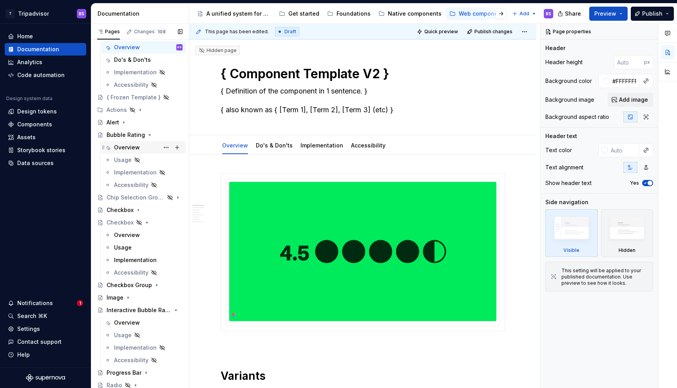
scroll to position [88, 0]
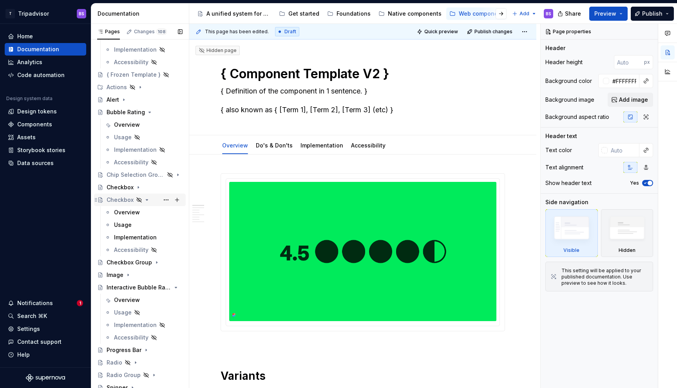
click at [146, 200] on icon "Page tree" at bounding box center [147, 200] width 2 height 1
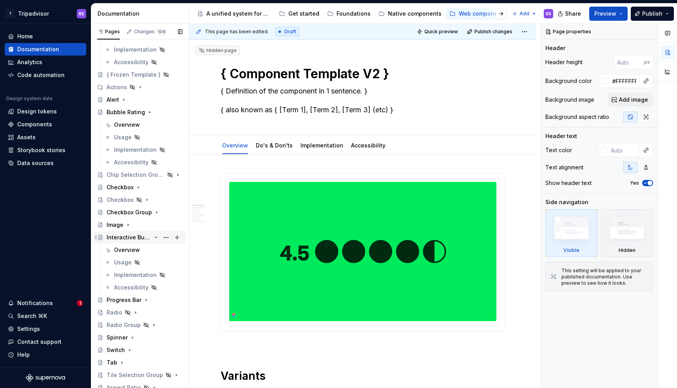
click at [155, 237] on icon "Page tree" at bounding box center [156, 238] width 6 height 6
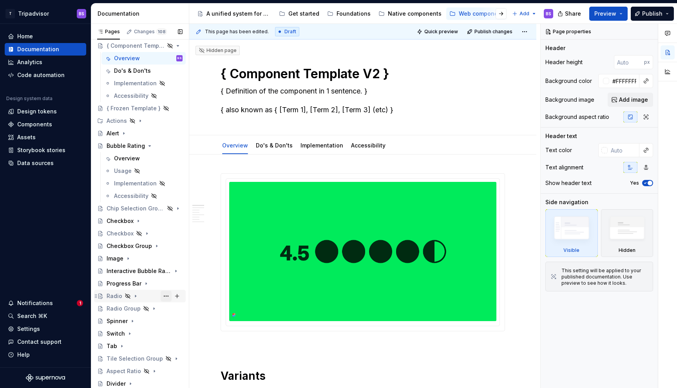
click at [164, 297] on button "Page tree" at bounding box center [166, 296] width 11 height 11
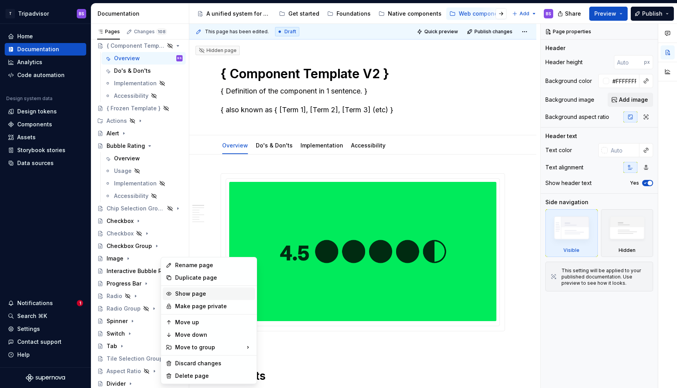
click at [183, 294] on div "Show page" at bounding box center [213, 294] width 77 height 8
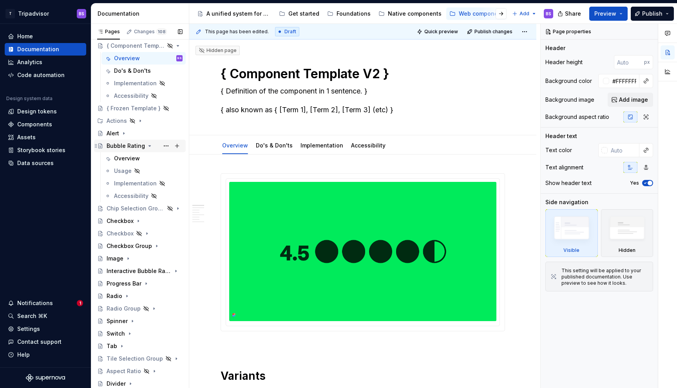
click at [147, 147] on icon "Page tree" at bounding box center [149, 146] width 6 height 6
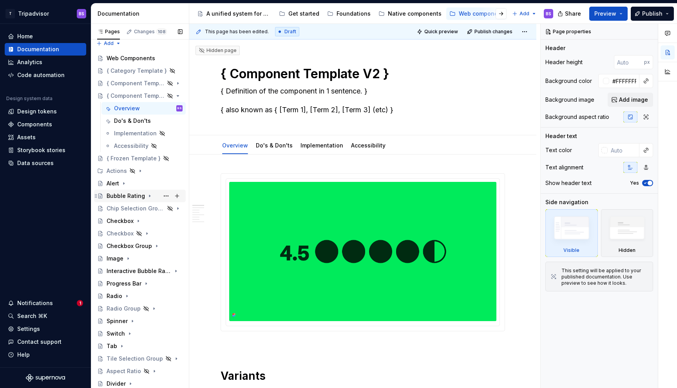
scroll to position [5, 0]
click at [157, 94] on icon "Page tree" at bounding box center [156, 96] width 6 height 6
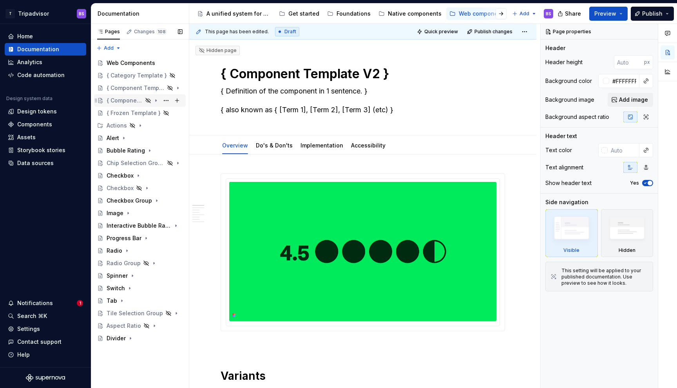
scroll to position [0, 0]
click at [138, 125] on icon "Page tree" at bounding box center [140, 126] width 6 height 6
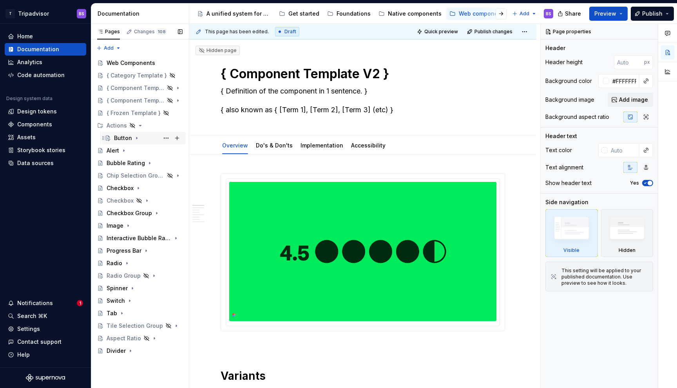
click at [132, 138] on div "Button" at bounding box center [148, 138] width 69 height 11
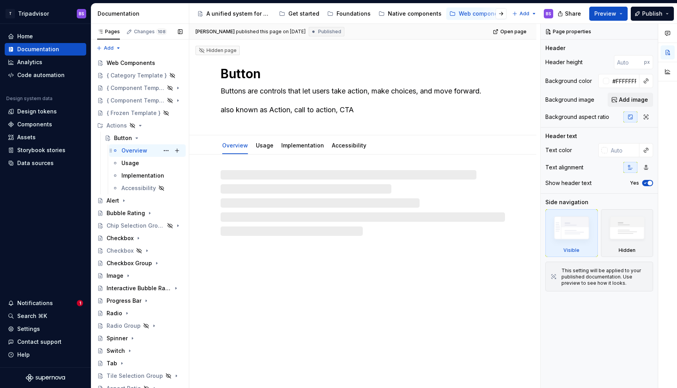
click at [139, 153] on div "Overview" at bounding box center [134, 151] width 26 height 8
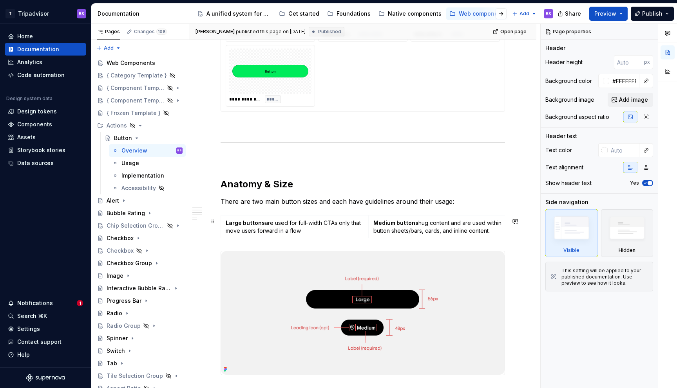
scroll to position [632, 0]
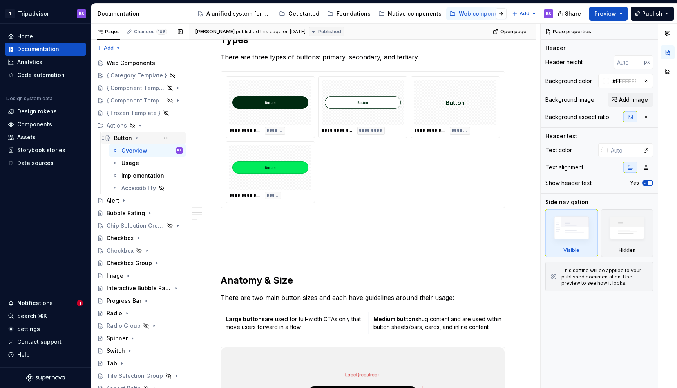
click at [137, 137] on icon "Page tree" at bounding box center [137, 138] width 6 height 6
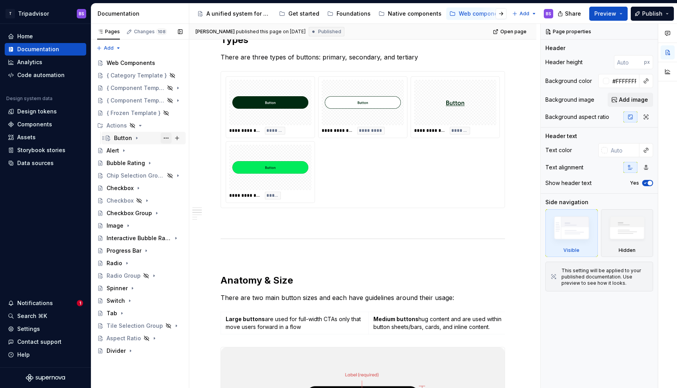
click at [164, 139] on button "Page tree" at bounding box center [166, 138] width 11 height 11
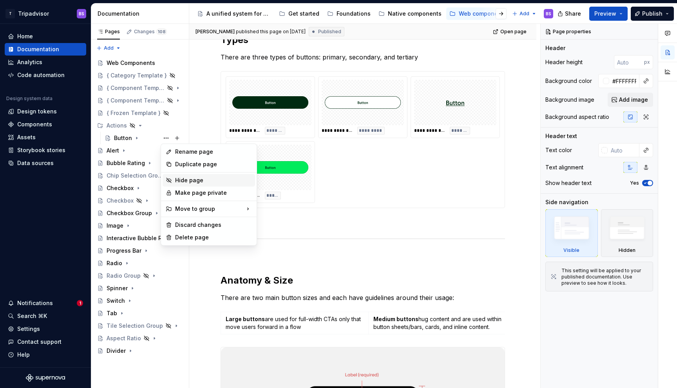
click at [193, 182] on div "Hide page" at bounding box center [213, 181] width 77 height 8
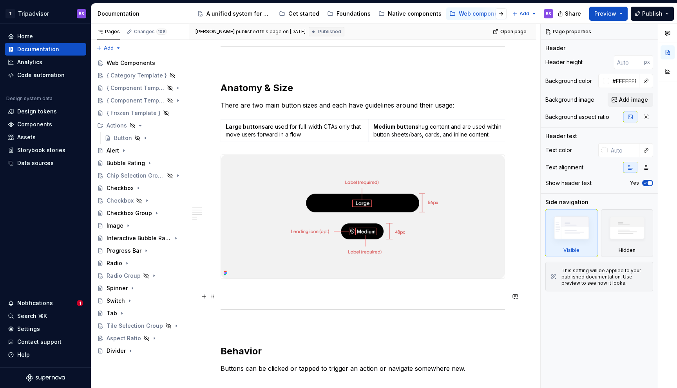
scroll to position [816, 0]
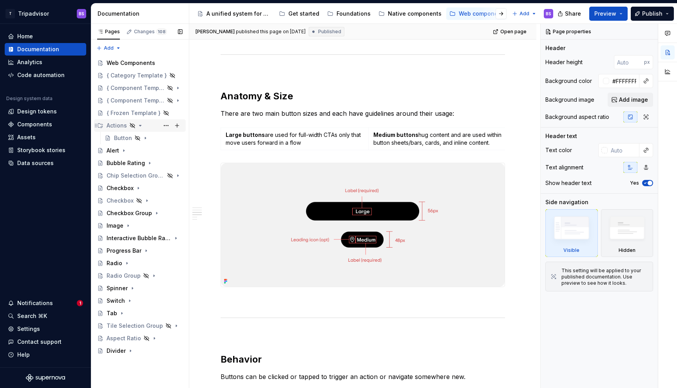
click at [141, 126] on icon "Page tree" at bounding box center [140, 126] width 6 height 6
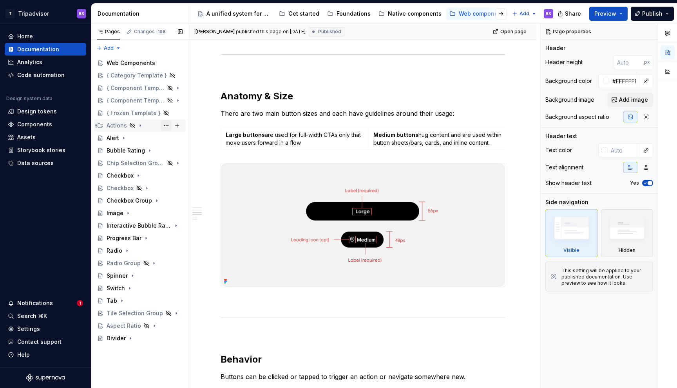
click at [165, 126] on button "Page tree" at bounding box center [166, 125] width 11 height 11
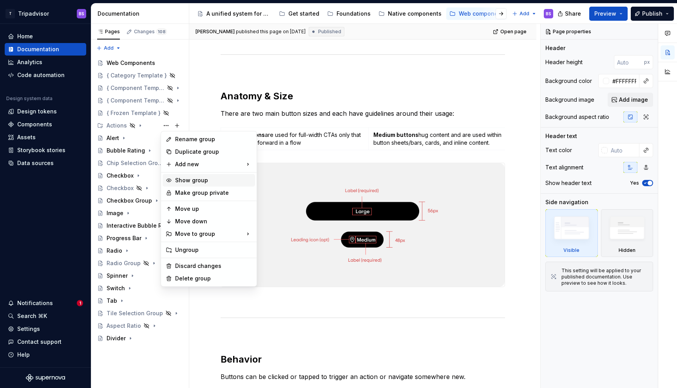
click at [187, 178] on div "Show group" at bounding box center [213, 181] width 77 height 8
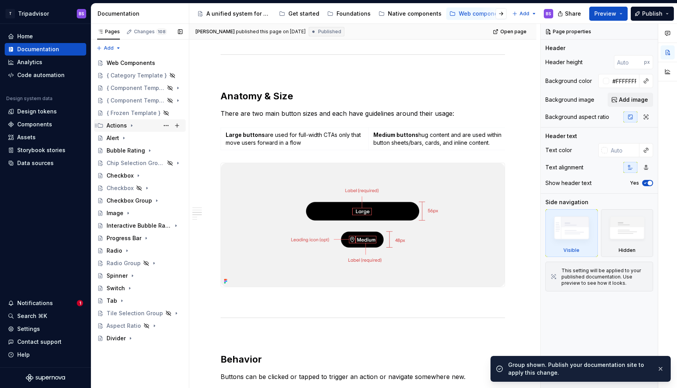
click at [117, 127] on div "Actions" at bounding box center [117, 126] width 20 height 8
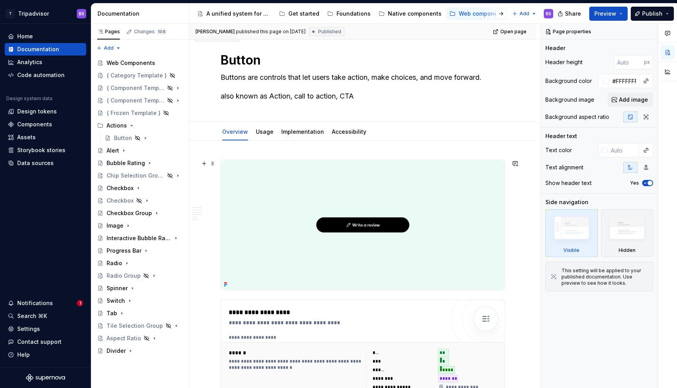
scroll to position [0, 0]
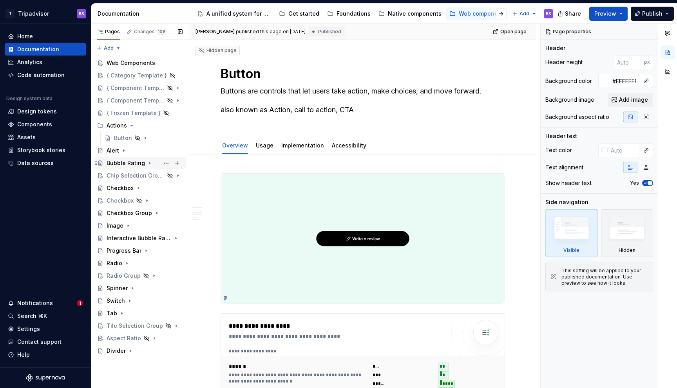
click at [130, 163] on div "Bubble Rating" at bounding box center [126, 163] width 38 height 8
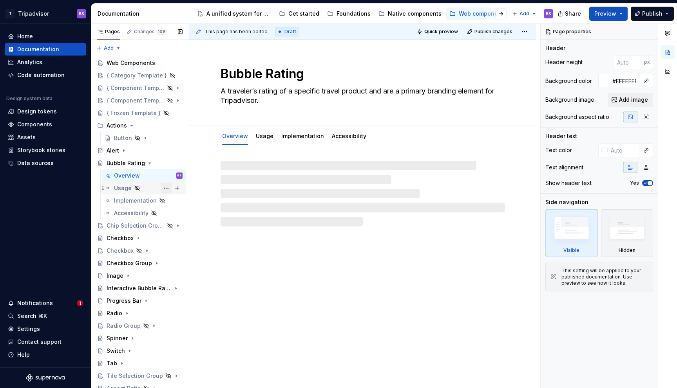
click at [166, 187] on button "Page tree" at bounding box center [166, 188] width 11 height 11
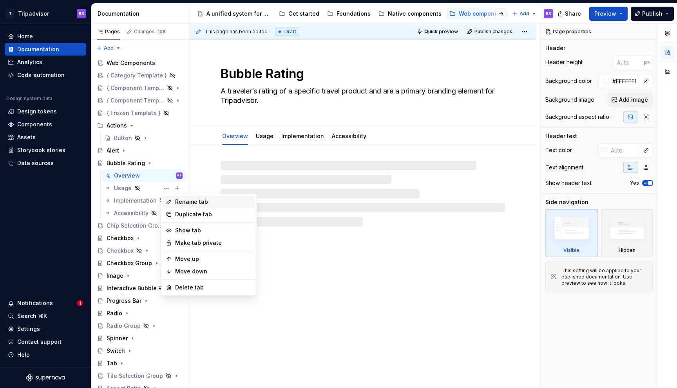
click at [188, 201] on div "Rename tab" at bounding box center [213, 202] width 77 height 8
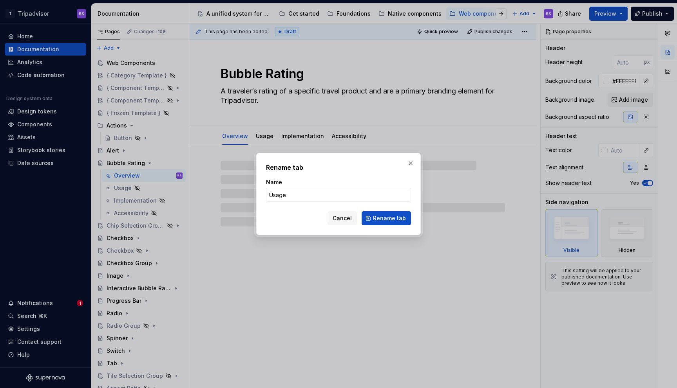
type textarea "*"
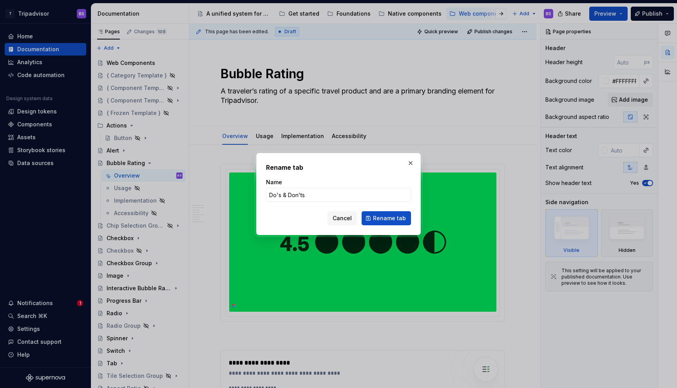
type input "Do's & Don'ts"
type textarea "*"
click at [278, 195] on input "Do's & Don'ts" at bounding box center [338, 195] width 145 height 14
type input "Dos & Don'ts"
type textarea "*"
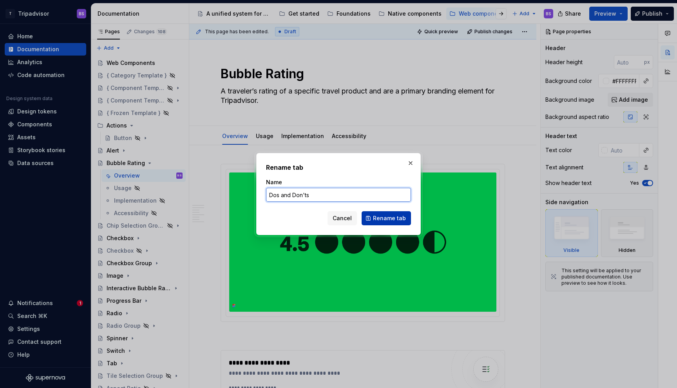
type input "Dos and Don'ts"
click at [383, 217] on span "Rename tab" at bounding box center [389, 219] width 33 height 8
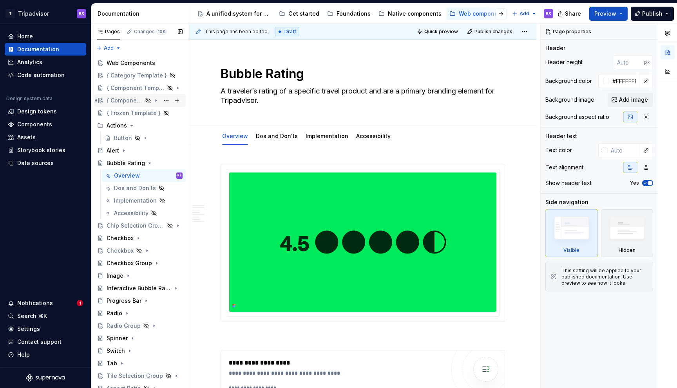
click at [156, 99] on icon "Page tree" at bounding box center [156, 100] width 6 height 6
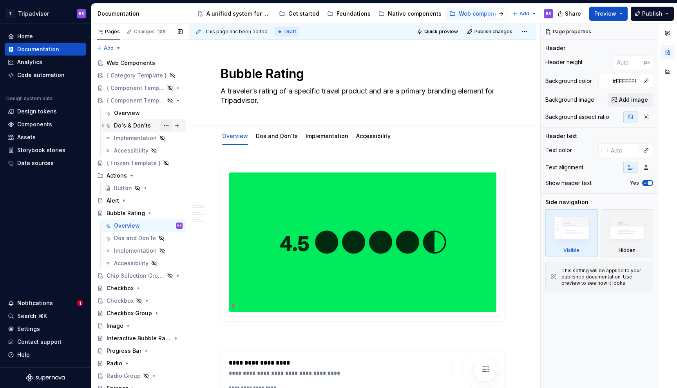
click at [167, 126] on button "Page tree" at bounding box center [166, 125] width 11 height 11
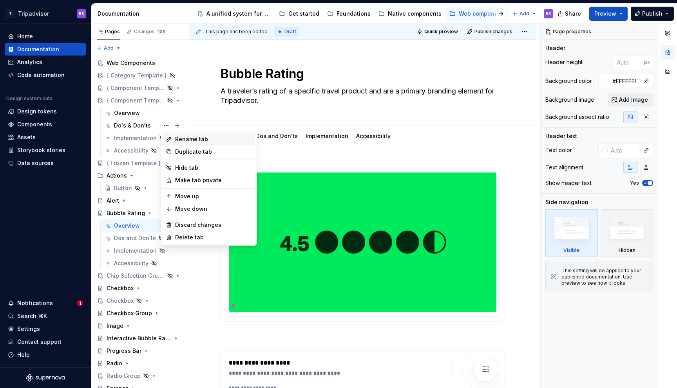
click at [181, 139] on div "Rename tab" at bounding box center [213, 139] width 77 height 8
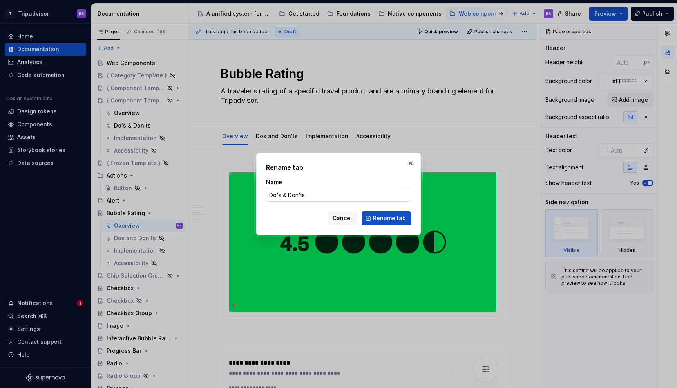
type textarea "*"
click at [278, 194] on input "Do's & Don'ts" at bounding box center [338, 195] width 145 height 14
type input "Dos & Don'ts"
type textarea "*"
type input "Dos and Don'ts"
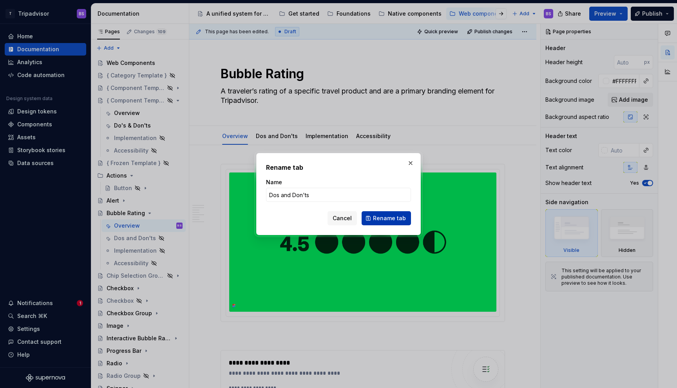
click at [396, 220] on span "Rename tab" at bounding box center [389, 219] width 33 height 8
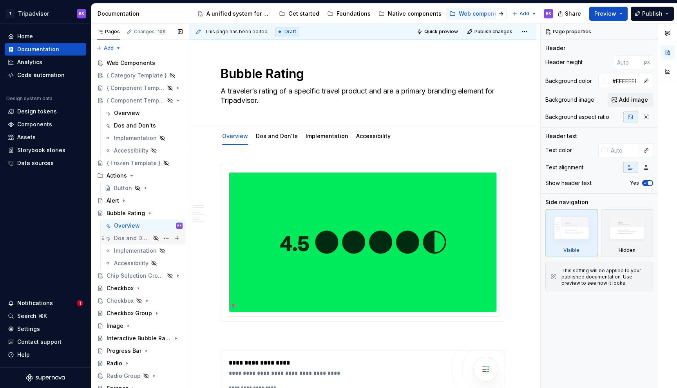
click at [137, 240] on div "Dos and Don'ts" at bounding box center [132, 239] width 36 height 8
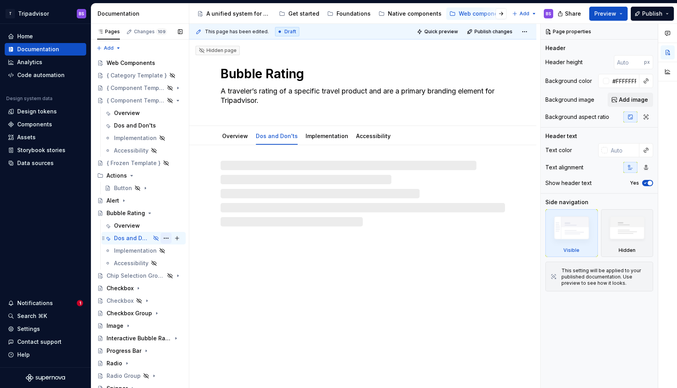
click at [167, 238] on button "Page tree" at bounding box center [166, 238] width 11 height 11
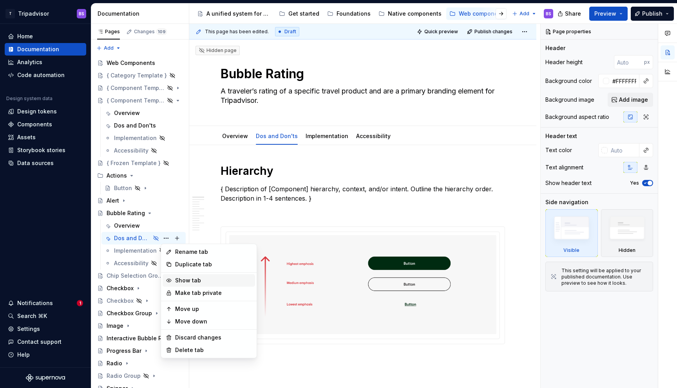
click at [195, 280] on div "Show tab" at bounding box center [213, 281] width 77 height 8
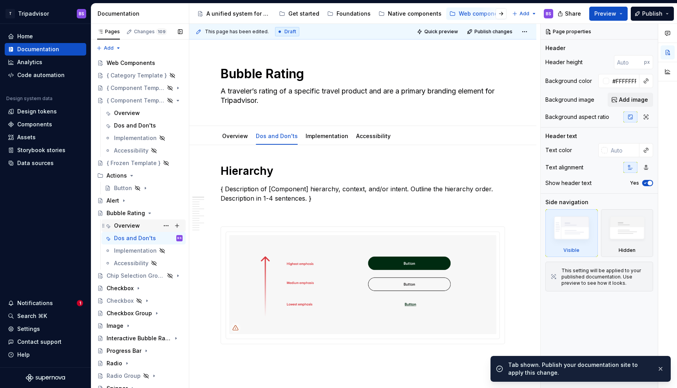
click at [141, 225] on div "Overview" at bounding box center [148, 225] width 69 height 11
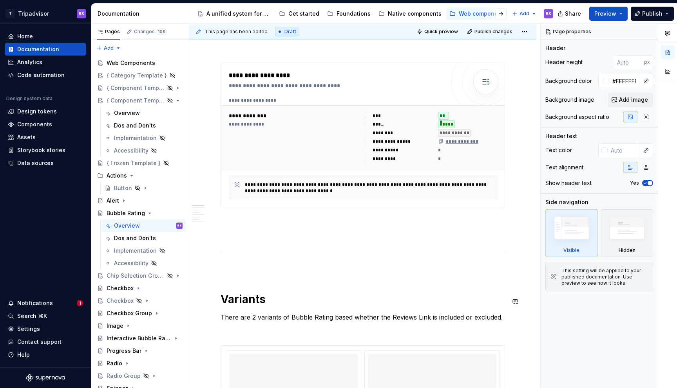
scroll to position [264, 0]
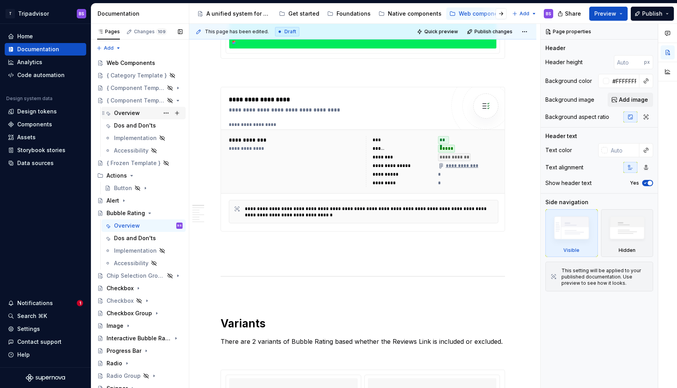
click at [138, 116] on div "Overview" at bounding box center [127, 113] width 26 height 8
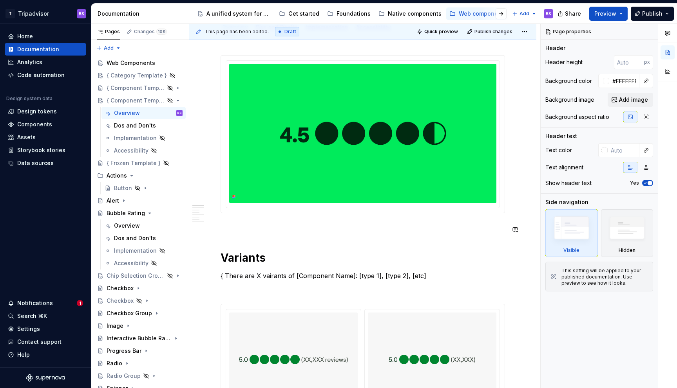
scroll to position [211, 0]
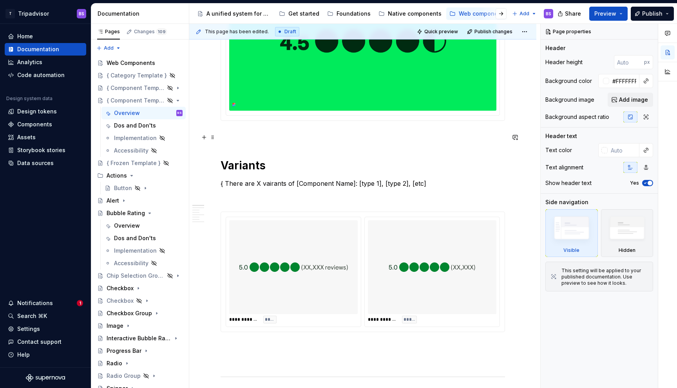
click at [232, 139] on p at bounding box center [362, 134] width 284 height 9
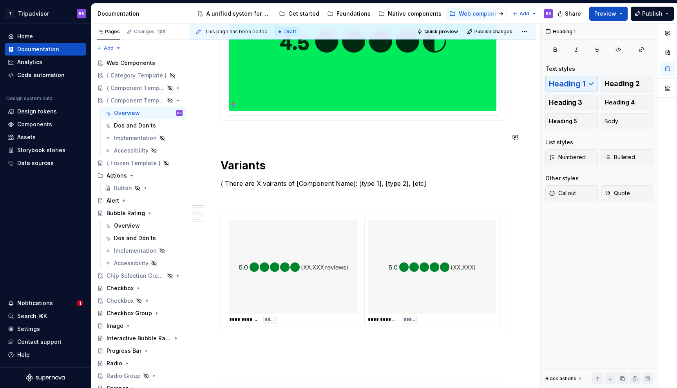
click at [231, 134] on p at bounding box center [362, 134] width 284 height 9
click at [131, 227] on div "Overview" at bounding box center [127, 226] width 26 height 8
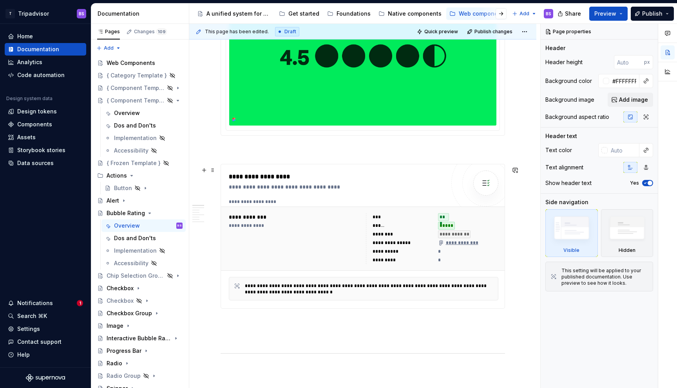
scroll to position [244, 0]
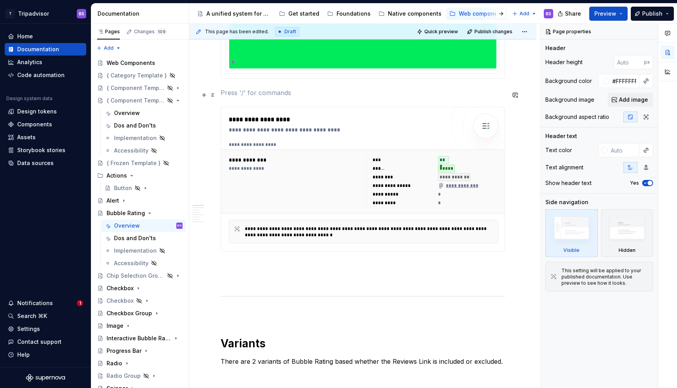
click at [258, 96] on p at bounding box center [362, 92] width 284 height 9
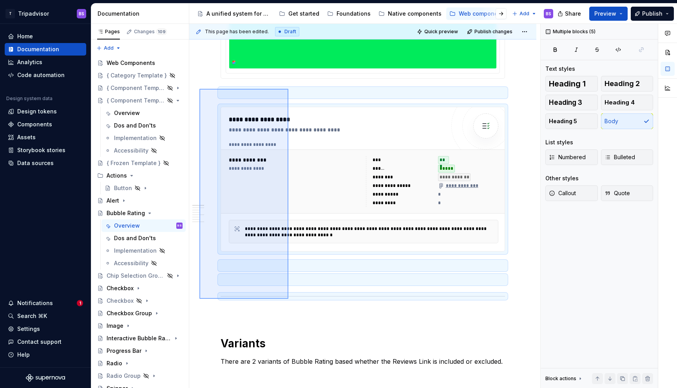
drag, startPoint x: 199, startPoint y: 89, endPoint x: 288, endPoint y: 300, distance: 228.6
click at [288, 300] on div "**********" at bounding box center [364, 206] width 351 height 365
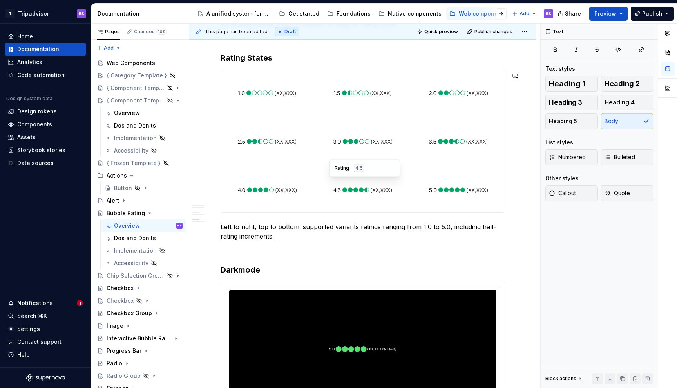
scroll to position [911, 0]
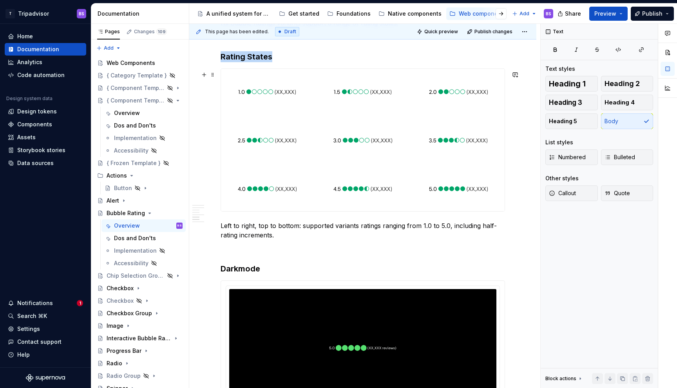
click at [410, 119] on div at bounding box center [362, 140] width 283 height 143
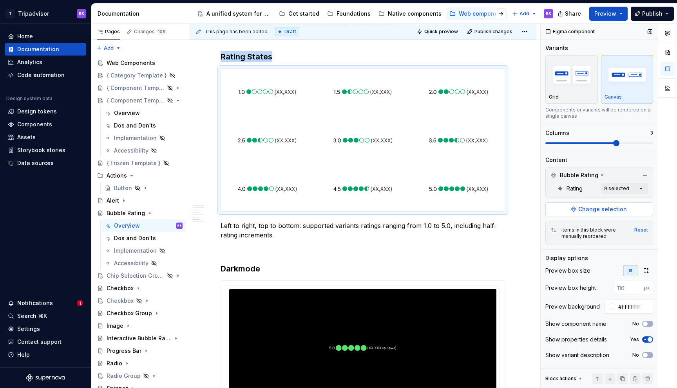
click at [593, 211] on span "Change selection" at bounding box center [602, 210] width 49 height 8
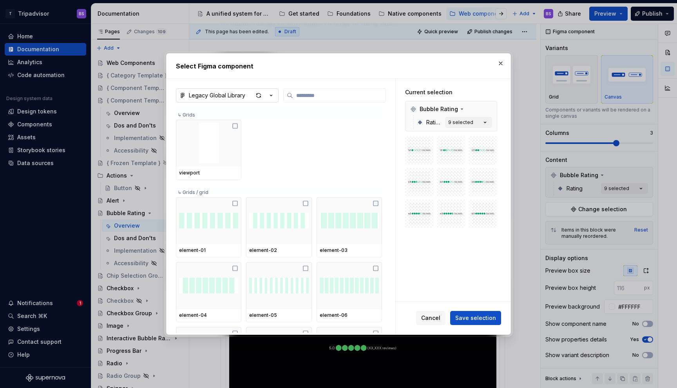
click at [271, 93] on icon "button" at bounding box center [271, 96] width 8 height 8
click at [68, 128] on div at bounding box center [338, 194] width 677 height 388
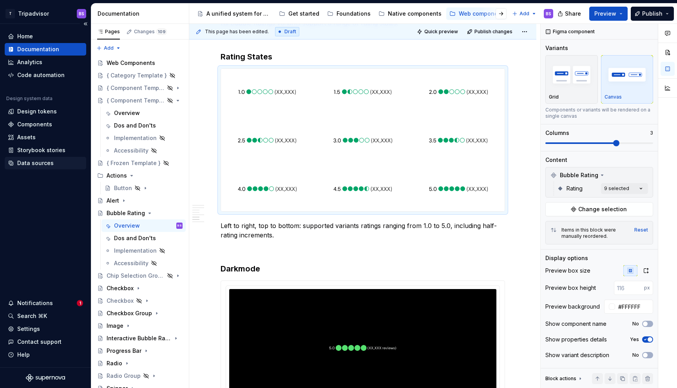
click at [53, 161] on div "Data sources" at bounding box center [45, 163] width 75 height 8
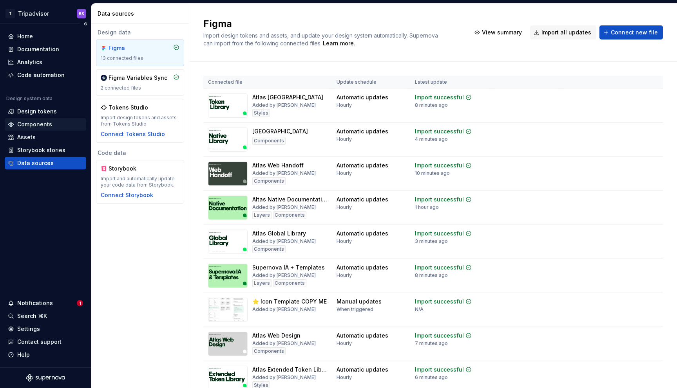
click at [41, 126] on div "Components" at bounding box center [34, 125] width 35 height 8
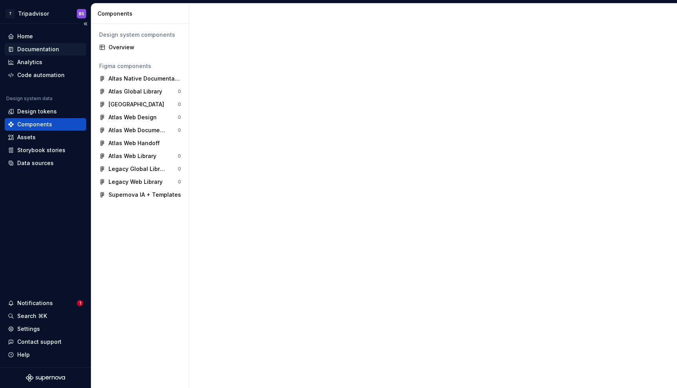
click at [48, 50] on div "Documentation" at bounding box center [38, 49] width 42 height 8
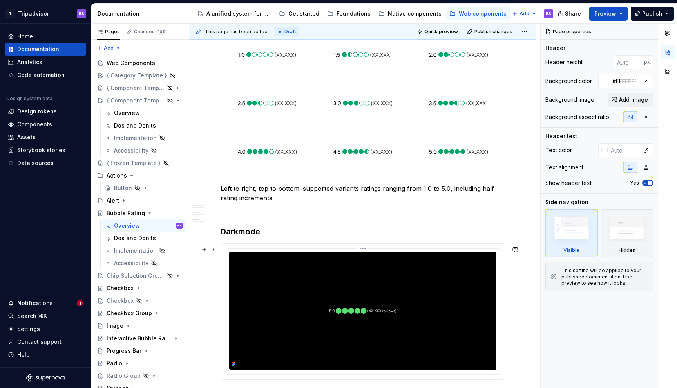
scroll to position [931, 0]
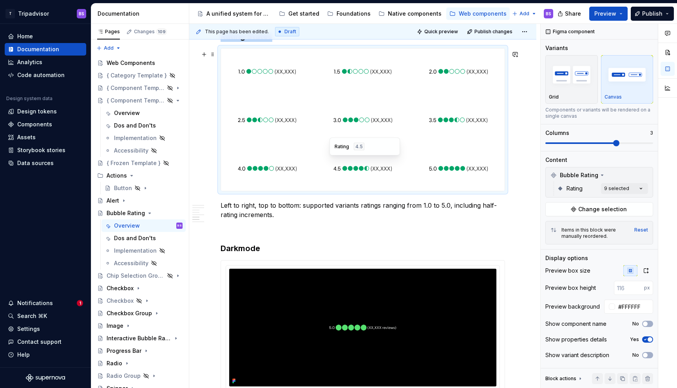
click at [368, 166] on img at bounding box center [362, 168] width 59 height 39
click at [593, 207] on span "Change selection" at bounding box center [602, 210] width 49 height 8
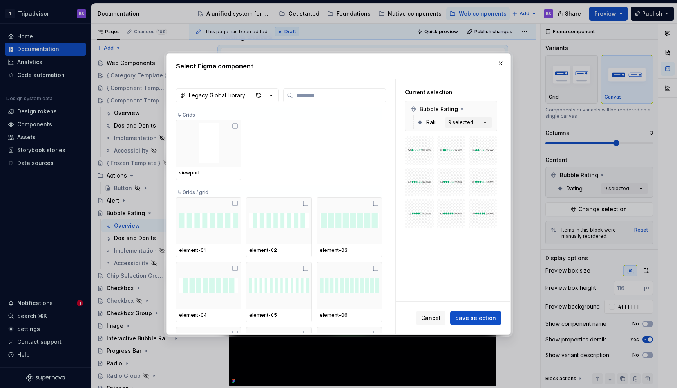
type textarea "*"
click at [271, 95] on icon "button" at bounding box center [271, 95] width 2 height 1
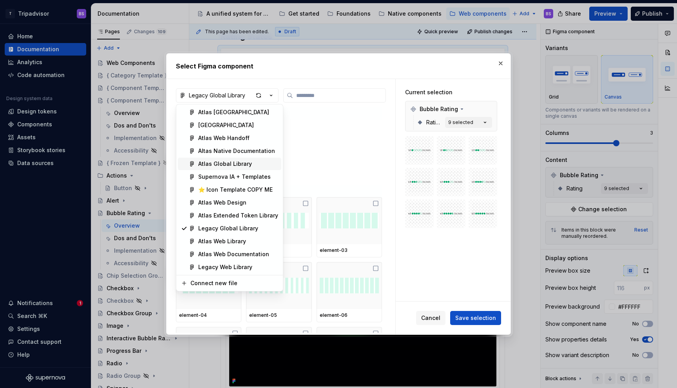
click at [217, 164] on div "Atlas Global Library" at bounding box center [225, 164] width 54 height 8
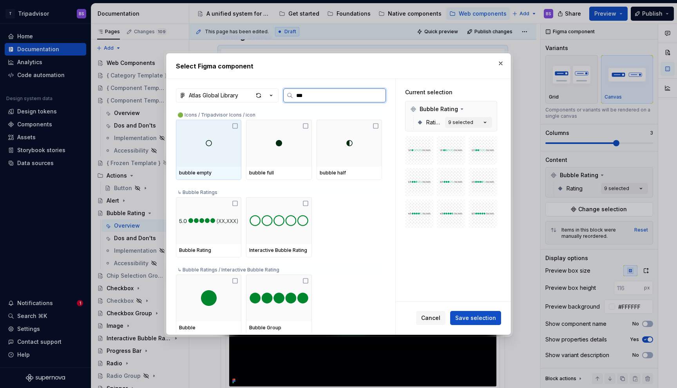
type input "****"
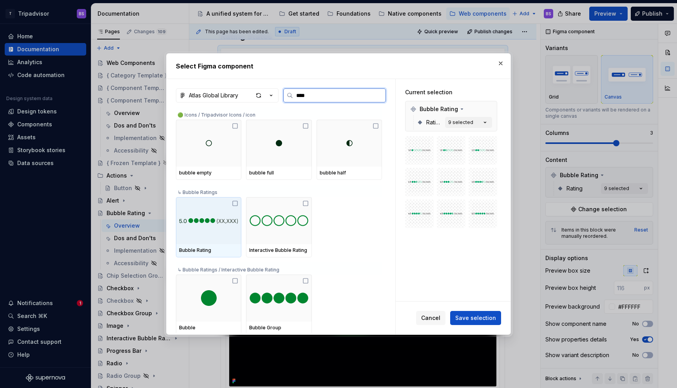
click at [213, 211] on div at bounding box center [208, 220] width 65 height 47
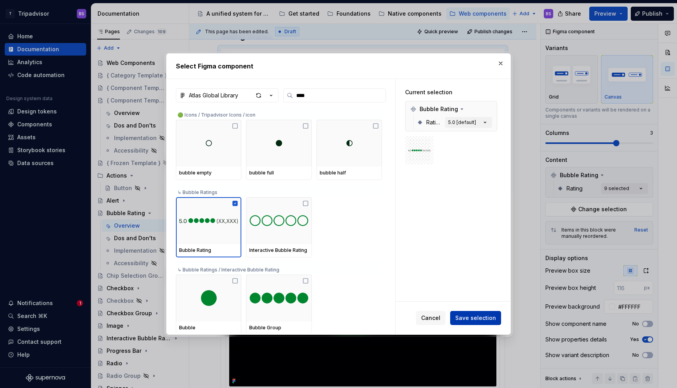
click at [477, 319] on span "Save selection" at bounding box center [475, 318] width 41 height 8
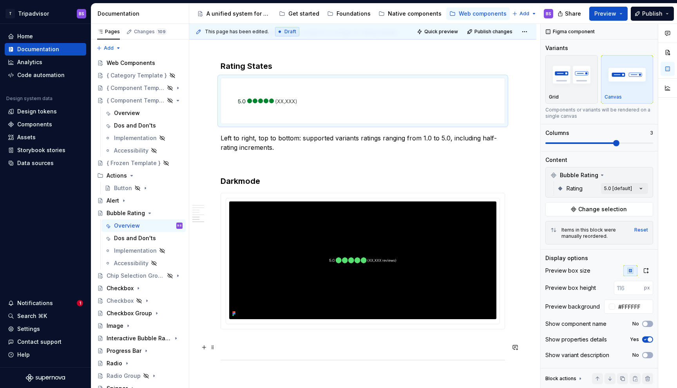
scroll to position [888, 0]
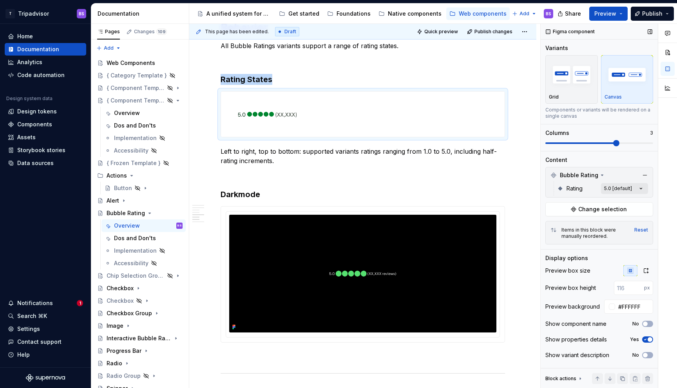
click at [626, 188] on div "Comments Open comments No comments yet Select ‘Comment’ from the block context …" at bounding box center [608, 206] width 136 height 365
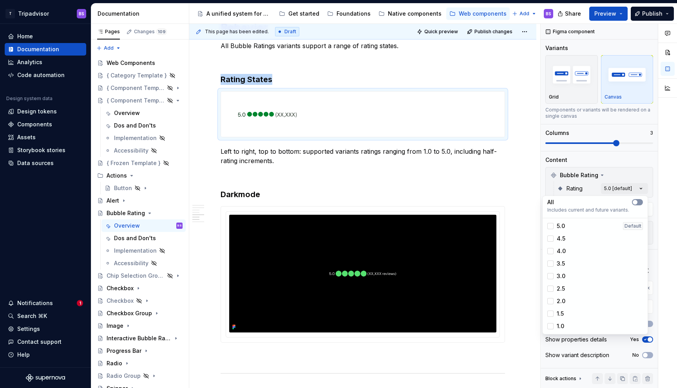
click at [636, 202] on span "button" at bounding box center [634, 202] width 5 height 5
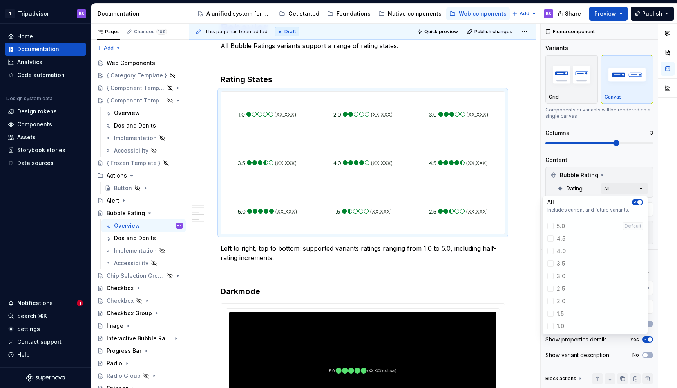
click at [634, 175] on div "Comments Open comments No comments yet Select ‘Comment’ from the block context …" at bounding box center [608, 206] width 136 height 365
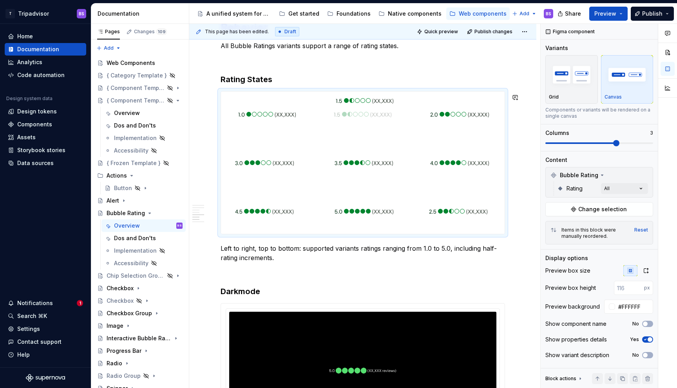
drag, startPoint x: 350, startPoint y: 214, endPoint x: 342, endPoint y: 126, distance: 87.7
click at [342, 126] on body "T Tripadvisor BS Home Documentation Analytics Code automation Design system dat…" at bounding box center [338, 194] width 677 height 388
drag, startPoint x: 455, startPoint y: 212, endPoint x: 291, endPoint y: 174, distance: 168.1
click at [291, 174] on body "T Tripadvisor BS Home Documentation Analytics Code automation Design system dat…" at bounding box center [338, 194] width 677 height 388
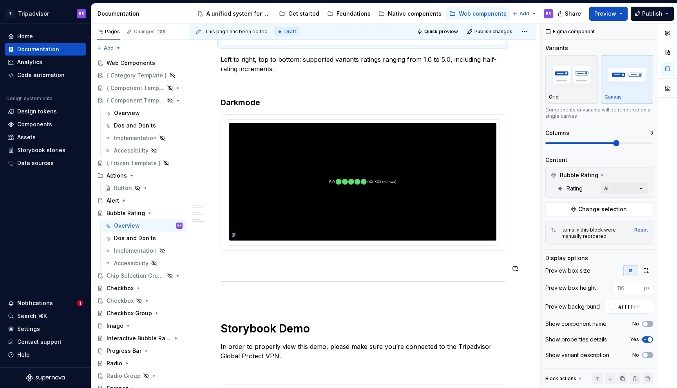
scroll to position [1078, 0]
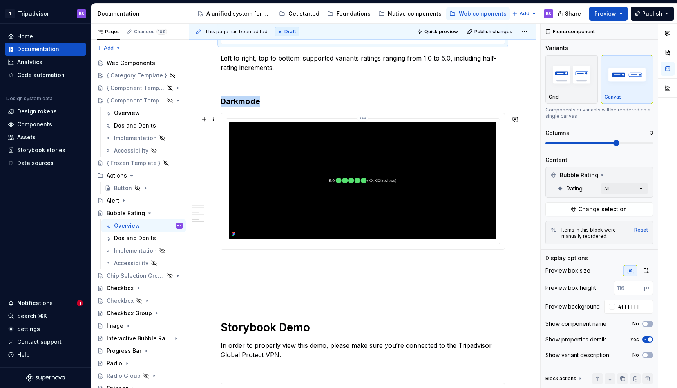
click at [438, 185] on img at bounding box center [362, 181] width 267 height 118
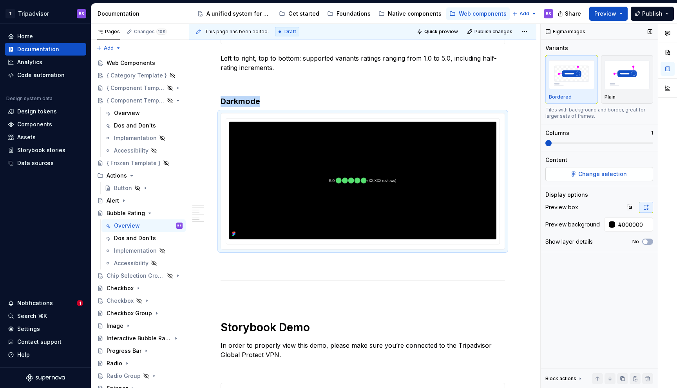
click at [594, 174] on span "Change selection" at bounding box center [602, 174] width 49 height 8
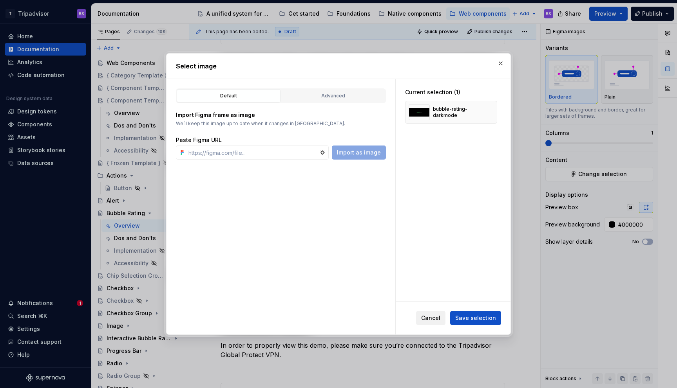
click at [434, 319] on span "Cancel" at bounding box center [430, 318] width 19 height 8
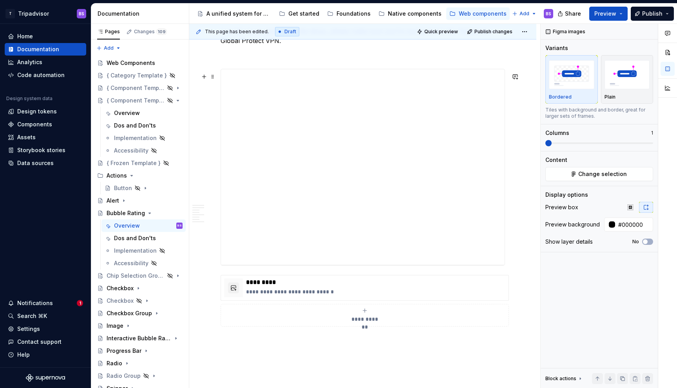
scroll to position [1389, 0]
type textarea "*"
click at [365, 60] on p at bounding box center [362, 58] width 284 height 9
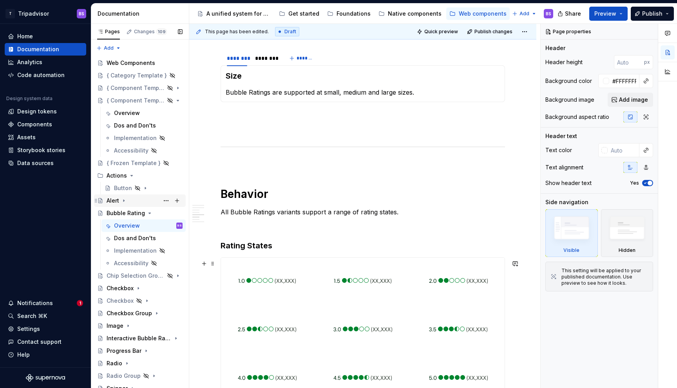
scroll to position [726, 0]
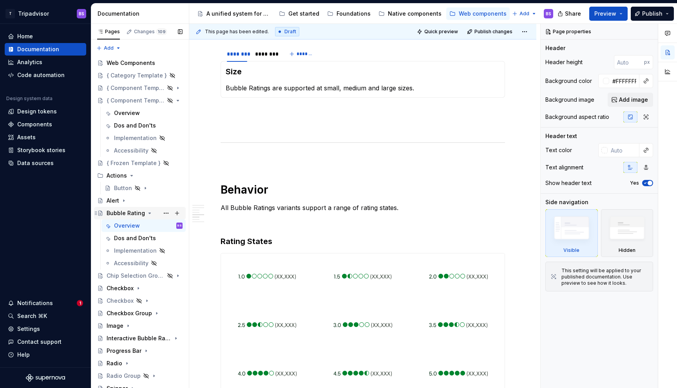
click at [146, 211] on icon "Page tree" at bounding box center [149, 213] width 6 height 6
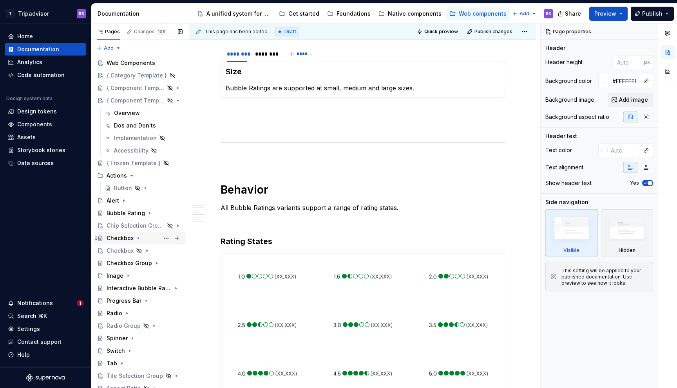
click at [138, 238] on icon "Page tree" at bounding box center [138, 239] width 1 height 2
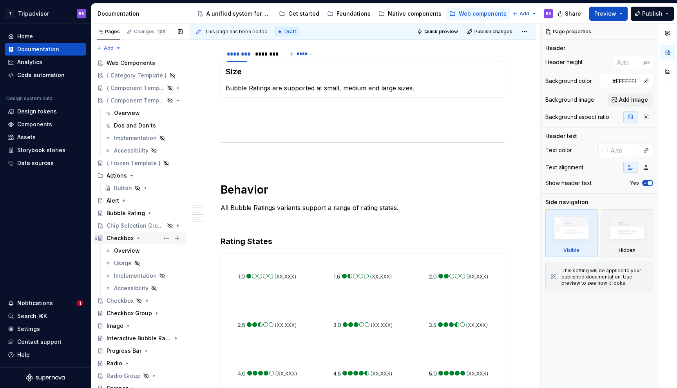
click at [137, 238] on icon "Page tree" at bounding box center [138, 238] width 2 height 1
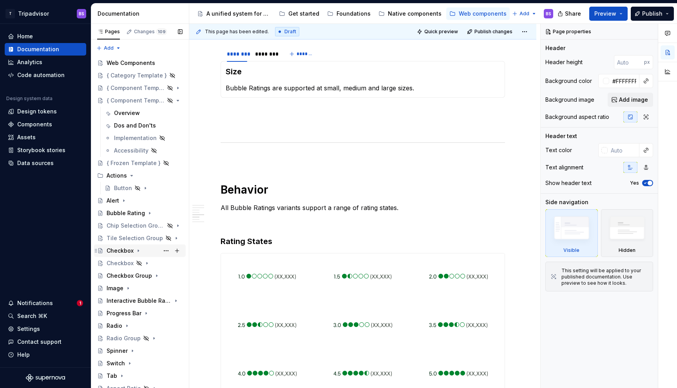
scroll to position [17, 0]
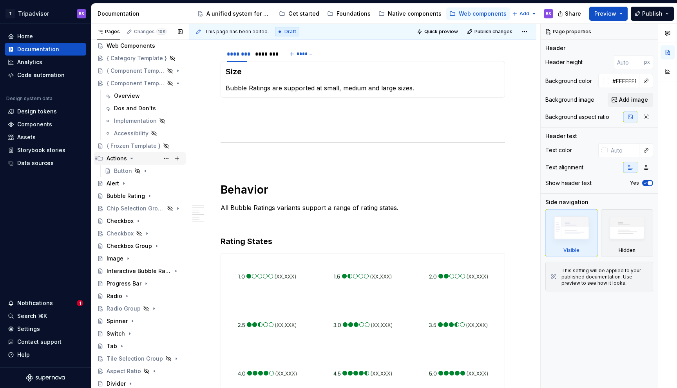
click at [139, 155] on div "Actions" at bounding box center [145, 158] width 76 height 11
click at [133, 181] on div "Alert" at bounding box center [145, 183] width 76 height 11
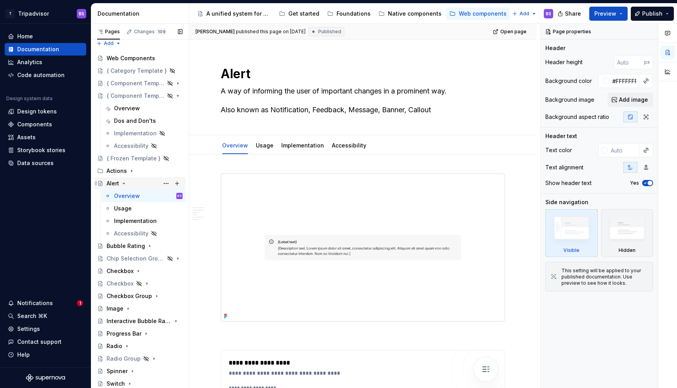
click at [125, 184] on icon "Page tree" at bounding box center [124, 184] width 6 height 6
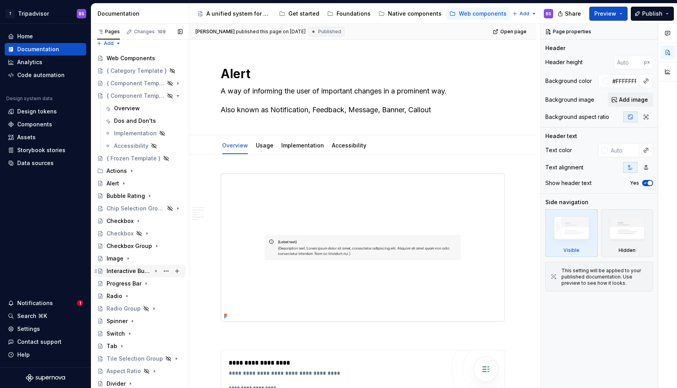
click at [128, 272] on div "Interactive Bubble Rating" at bounding box center [129, 271] width 45 height 8
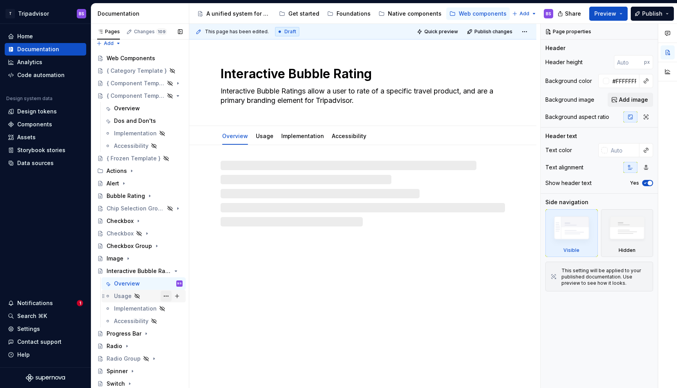
click at [168, 298] on button "Page tree" at bounding box center [166, 296] width 11 height 11
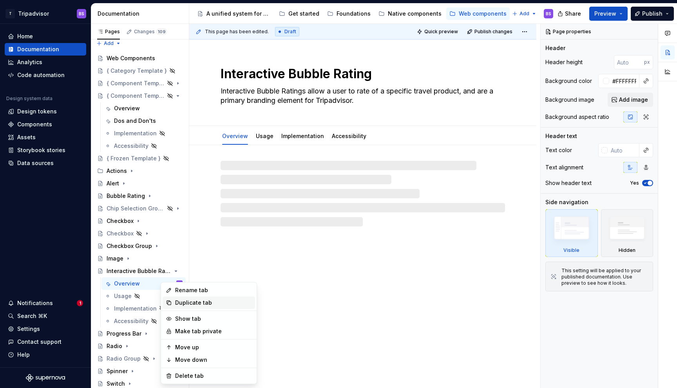
type textarea "*"
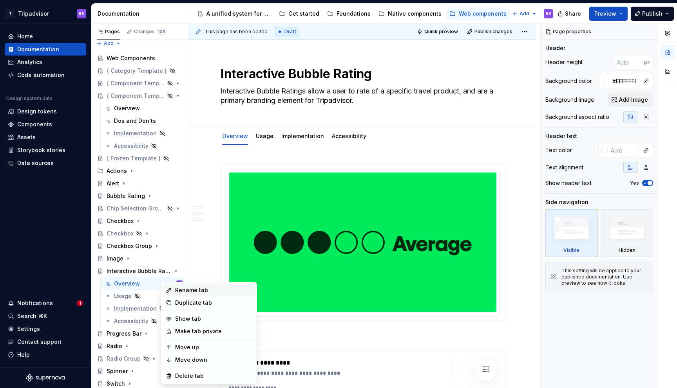
click at [190, 292] on div "Rename tab" at bounding box center [213, 291] width 77 height 8
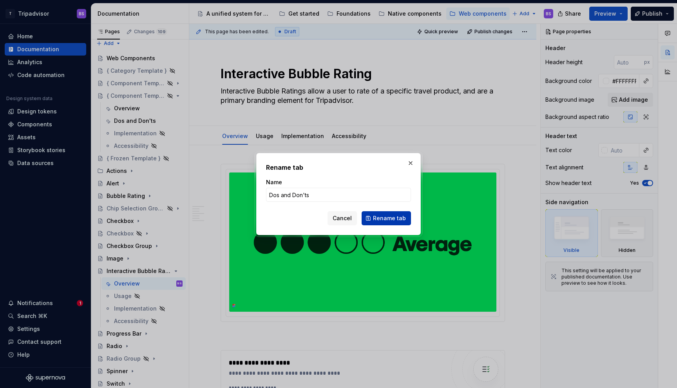
type input "Dos and Don'ts"
click at [398, 219] on span "Rename tab" at bounding box center [389, 219] width 33 height 8
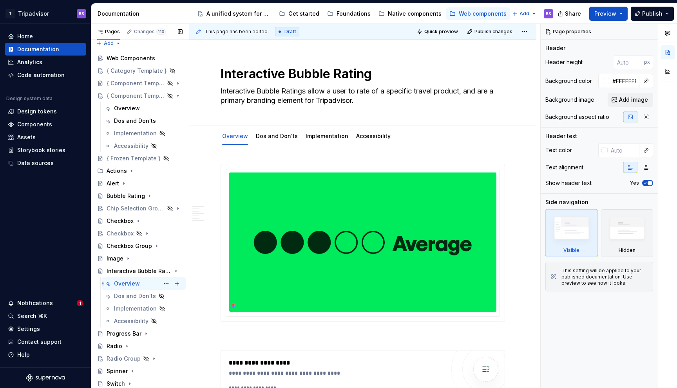
click at [143, 283] on div "Overview BS" at bounding box center [148, 283] width 69 height 11
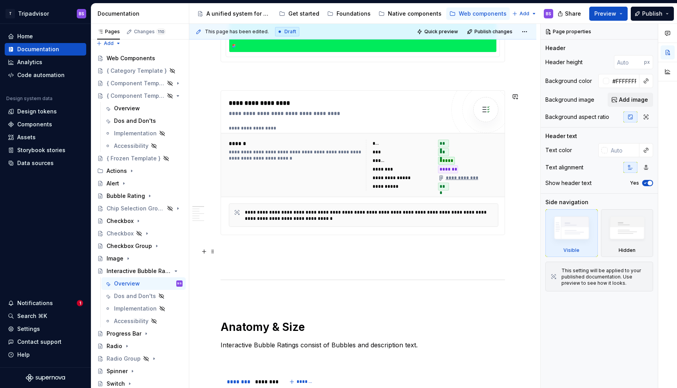
scroll to position [281, 0]
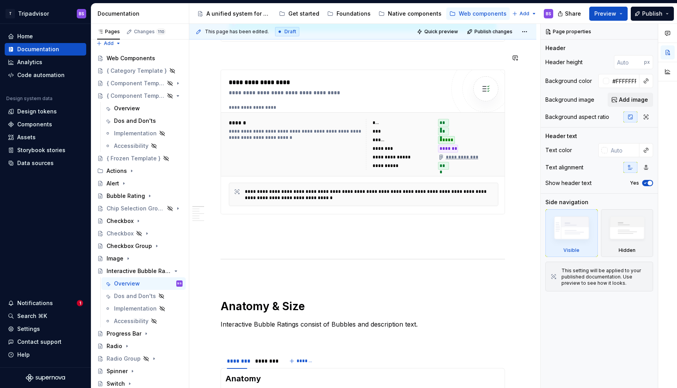
type textarea "*"
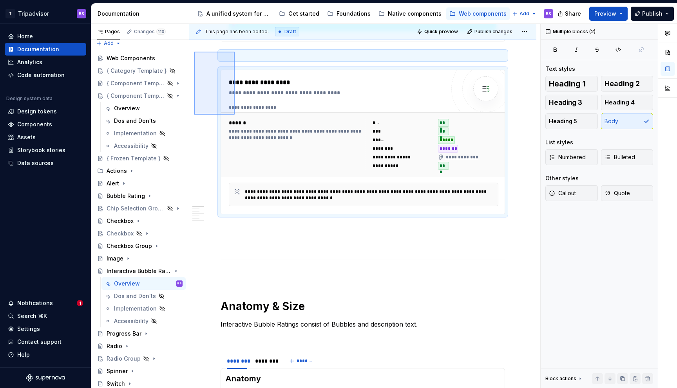
scroll to position [280, 0]
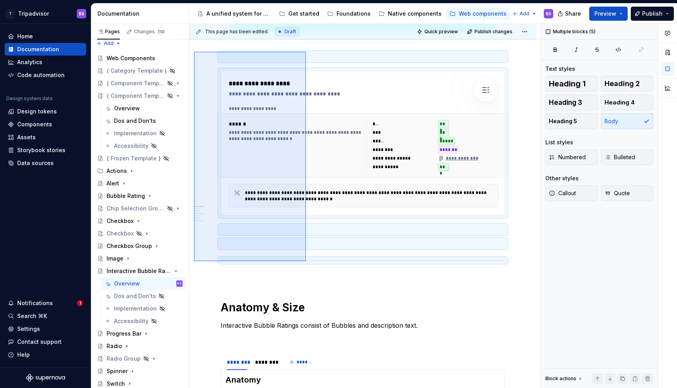
drag, startPoint x: 194, startPoint y: 51, endPoint x: 306, endPoint y: 262, distance: 238.9
click at [306, 262] on div "**********" at bounding box center [364, 206] width 351 height 365
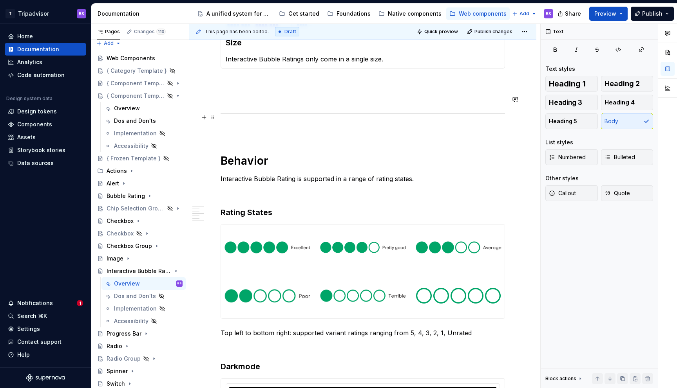
scroll to position [532, 0]
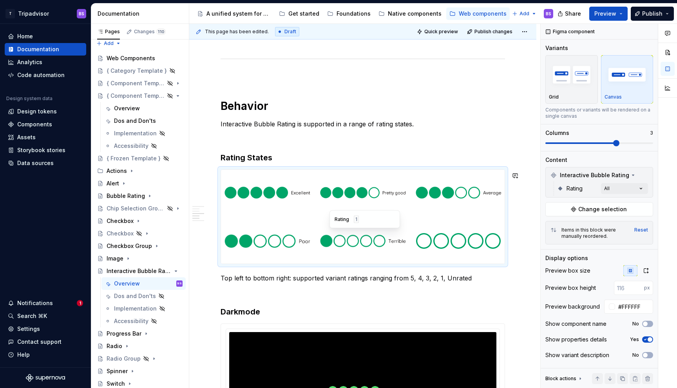
click at [336, 227] on div "Rating 1" at bounding box center [364, 220] width 70 height 18
click at [610, 211] on span "Change selection" at bounding box center [602, 210] width 49 height 8
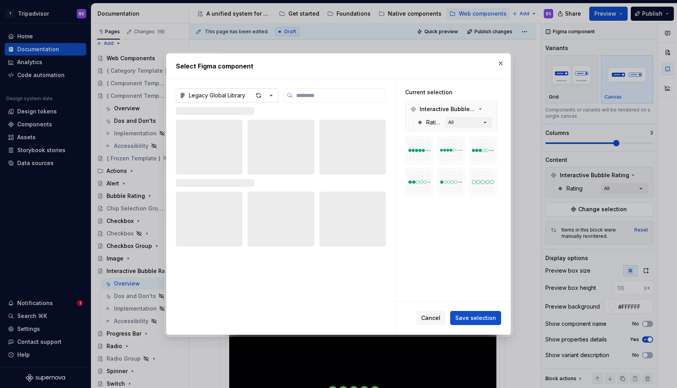
click at [272, 95] on icon "button" at bounding box center [271, 96] width 8 height 8
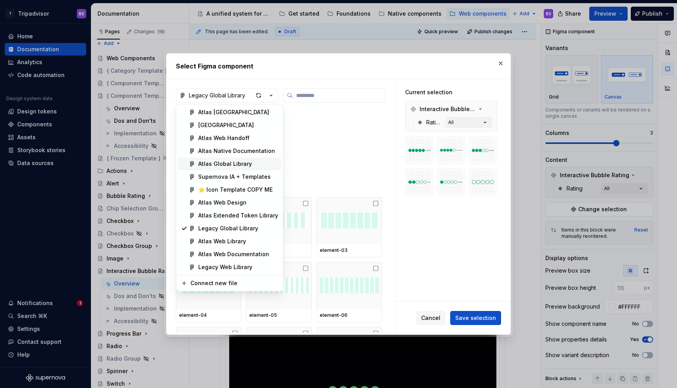
click at [239, 165] on div "Atlas Global Library" at bounding box center [225, 164] width 54 height 8
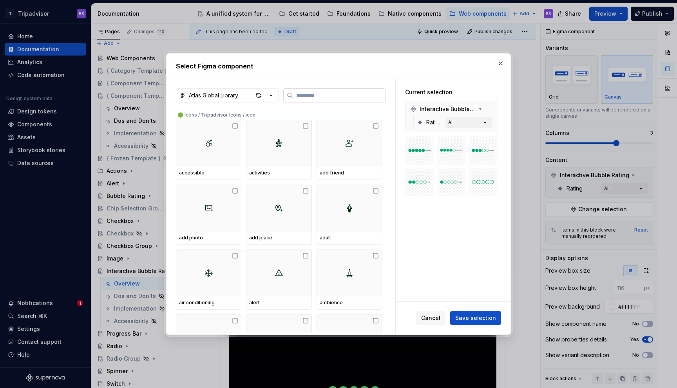
click at [323, 98] on input "search" at bounding box center [339, 96] width 92 height 8
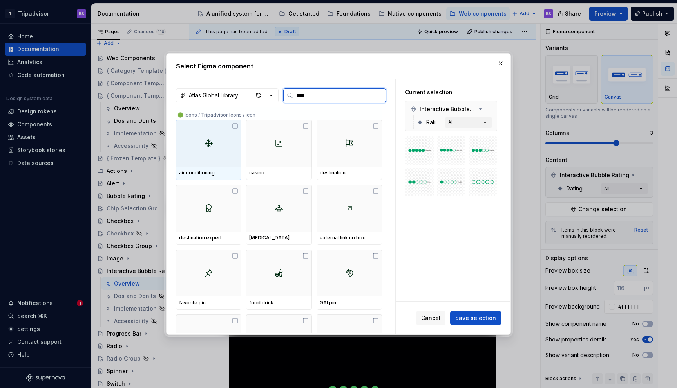
type input "*****"
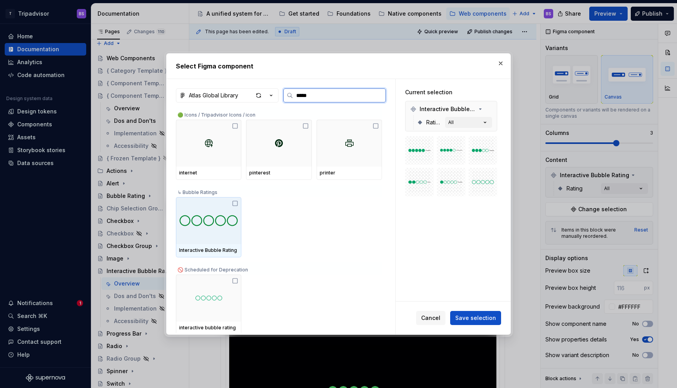
click at [227, 221] on img at bounding box center [208, 220] width 59 height 17
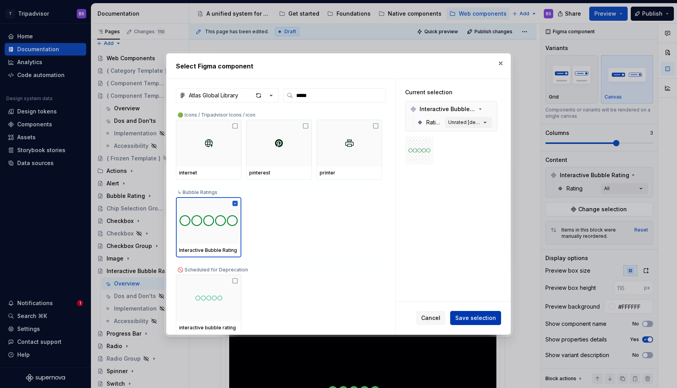
click at [474, 319] on span "Save selection" at bounding box center [475, 318] width 41 height 8
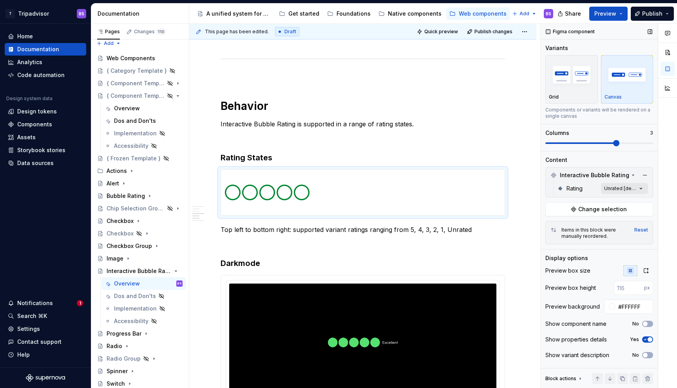
click at [623, 188] on div "Comments Open comments No comments yet Select ‘Comment’ from the block context …" at bounding box center [608, 206] width 136 height 365
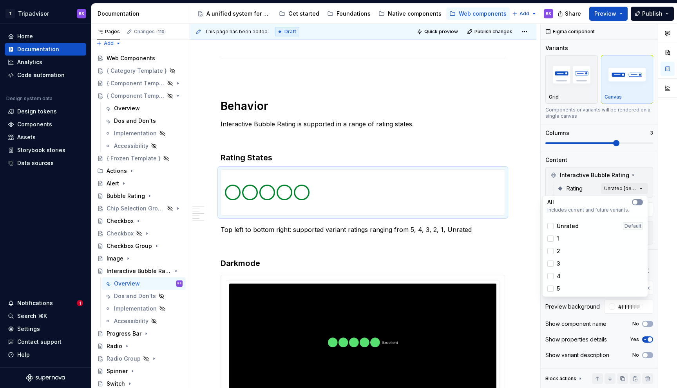
click at [638, 202] on button "button" at bounding box center [637, 202] width 11 height 6
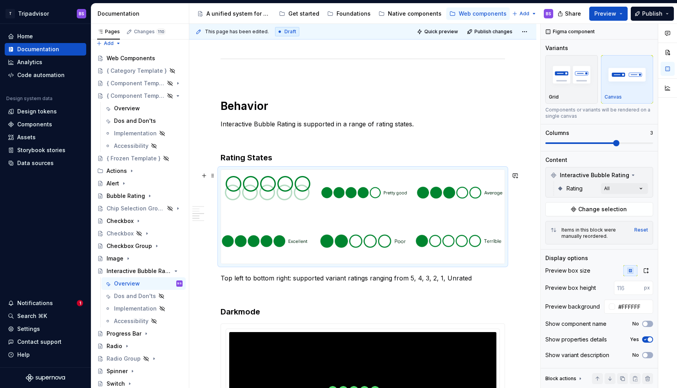
drag, startPoint x: 303, startPoint y: 243, endPoint x: 311, endPoint y: 198, distance: 45.3
click at [311, 198] on body "T Tripadvisor BS Home Documentation Analytics Code automation Design system dat…" at bounding box center [338, 194] width 677 height 388
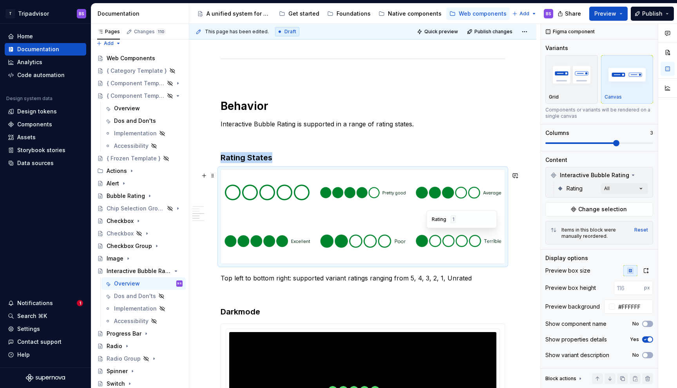
click at [458, 243] on img at bounding box center [458, 241] width 86 height 39
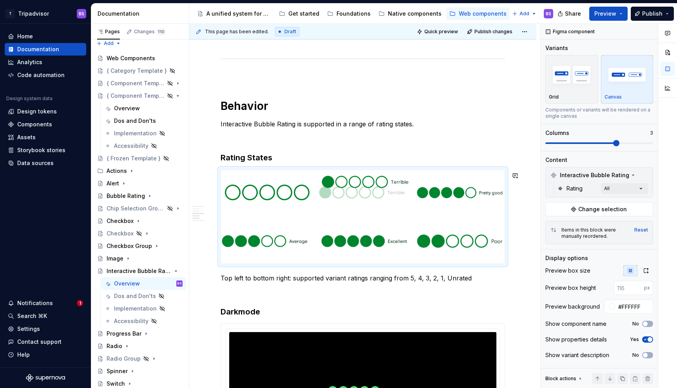
drag, startPoint x: 437, startPoint y: 243, endPoint x: 372, endPoint y: 209, distance: 73.7
click at [372, 209] on body "T Tripadvisor BS Home Documentation Analytics Code automation Design system dat…" at bounding box center [338, 194] width 677 height 388
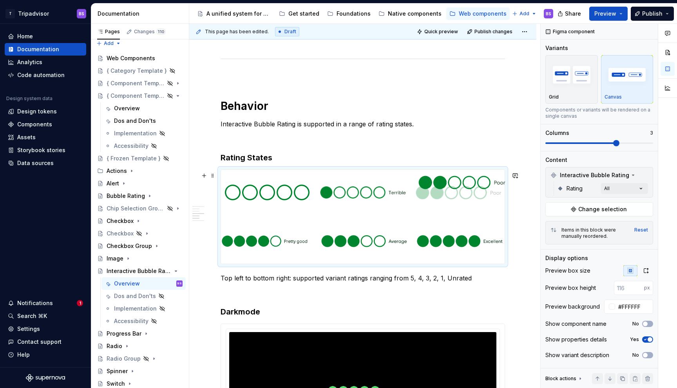
drag, startPoint x: 448, startPoint y: 248, endPoint x: 452, endPoint y: 206, distance: 42.9
click at [452, 206] on body "T Tripadvisor BS Home Documentation Analytics Code automation Design system dat…" at bounding box center [338, 194] width 677 height 388
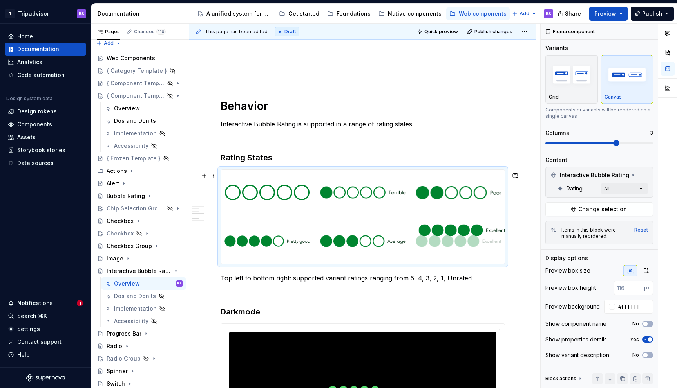
drag, startPoint x: 444, startPoint y: 243, endPoint x: 448, endPoint y: 244, distance: 4.1
click at [448, 244] on body "T Tripadvisor BS Home Documentation Analytics Code automation Design system dat…" at bounding box center [338, 194] width 677 height 388
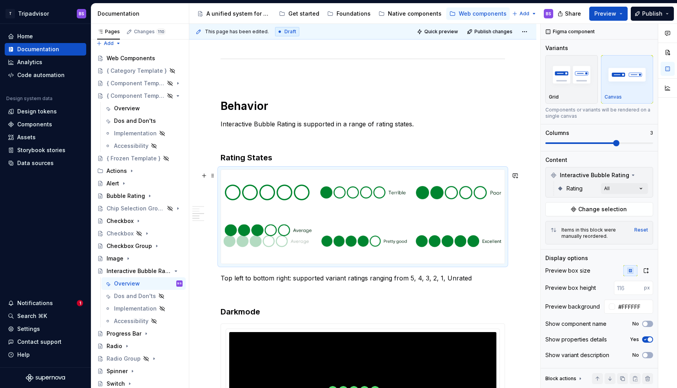
drag, startPoint x: 358, startPoint y: 247, endPoint x: 298, endPoint y: 252, distance: 60.2
click at [298, 252] on body "T Tripadvisor BS Home Documentation Analytics Code automation Design system dat…" at bounding box center [338, 194] width 677 height 388
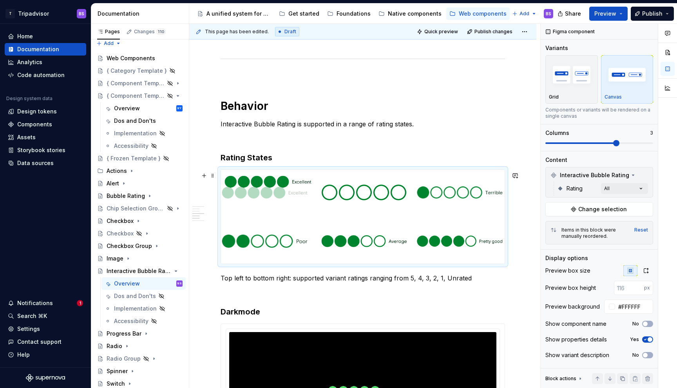
drag, startPoint x: 442, startPoint y: 246, endPoint x: 269, endPoint y: 206, distance: 177.8
click at [269, 206] on body "T Tripadvisor BS Home Documentation Analytics Code automation Design system dat…" at bounding box center [338, 194] width 677 height 388
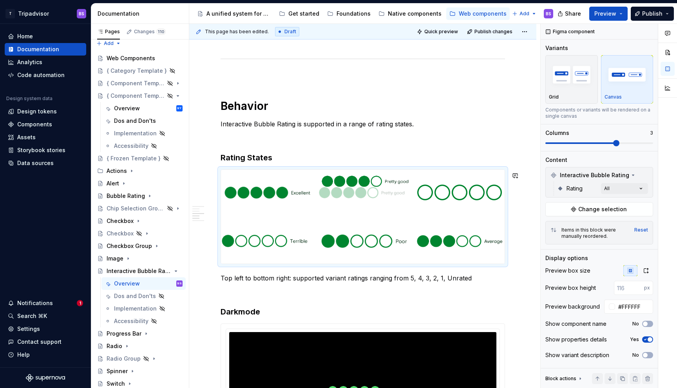
drag, startPoint x: 448, startPoint y: 245, endPoint x: 364, endPoint y: 201, distance: 94.6
click at [364, 201] on body "T Tripadvisor BS Home Documentation Analytics Code automation Design system dat…" at bounding box center [338, 194] width 677 height 388
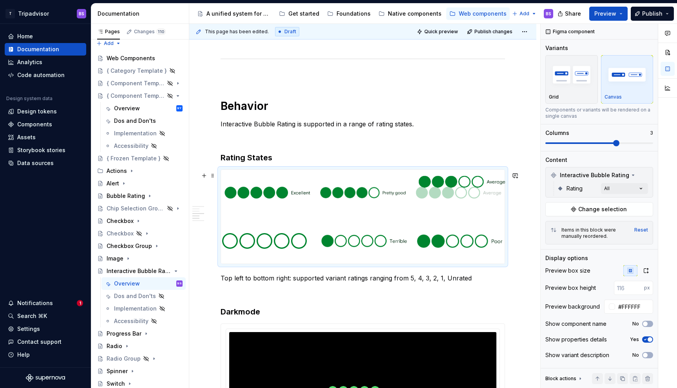
drag, startPoint x: 461, startPoint y: 249, endPoint x: 452, endPoint y: 202, distance: 47.8
click at [452, 202] on body "T Tripadvisor BS Home Documentation Analytics Code automation Design system dat…" at bounding box center [338, 194] width 677 height 388
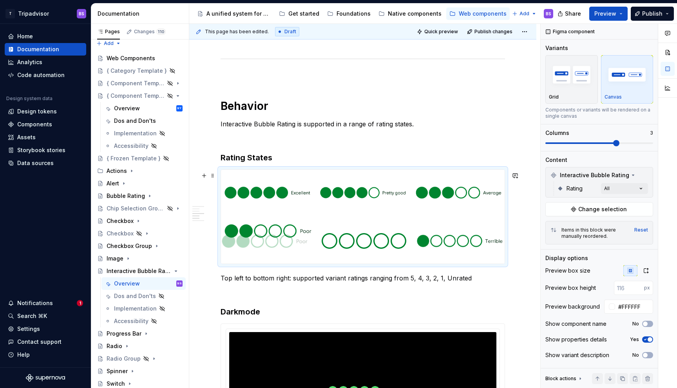
drag, startPoint x: 448, startPoint y: 237, endPoint x: 290, endPoint y: 245, distance: 158.4
click at [290, 245] on body "T Tripadvisor BS Home Documentation Analytics Code automation Design system dat…" at bounding box center [338, 194] width 677 height 388
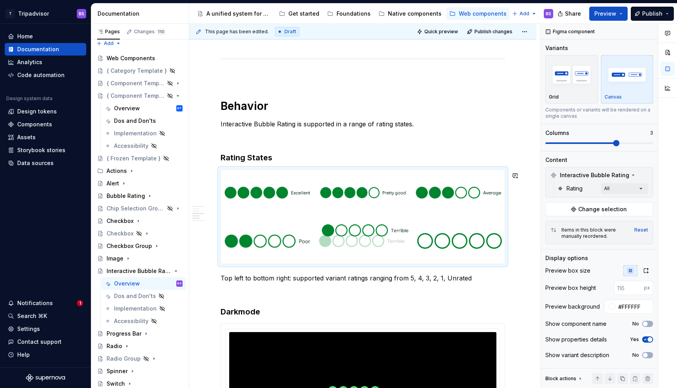
drag, startPoint x: 438, startPoint y: 248, endPoint x: 377, endPoint y: 247, distance: 61.1
click at [377, 247] on body "T Tripadvisor BS Home Documentation Analytics Code automation Design system dat…" at bounding box center [338, 194] width 677 height 388
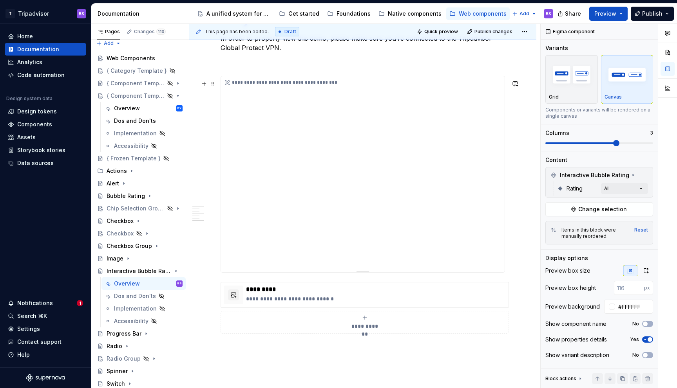
scroll to position [1059, 0]
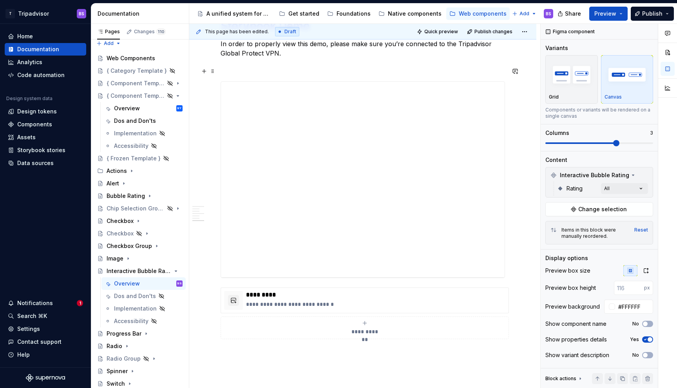
click at [357, 72] on p at bounding box center [362, 67] width 284 height 9
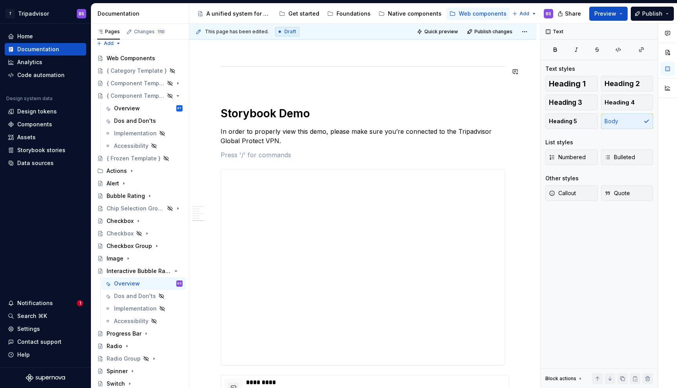
scroll to position [1029, 0]
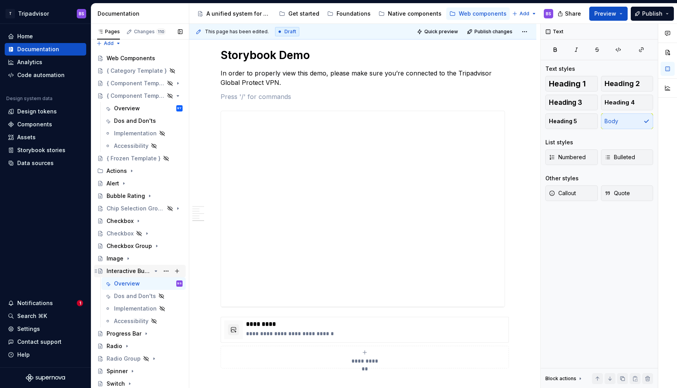
click at [156, 271] on icon "Page tree" at bounding box center [156, 271] width 2 height 1
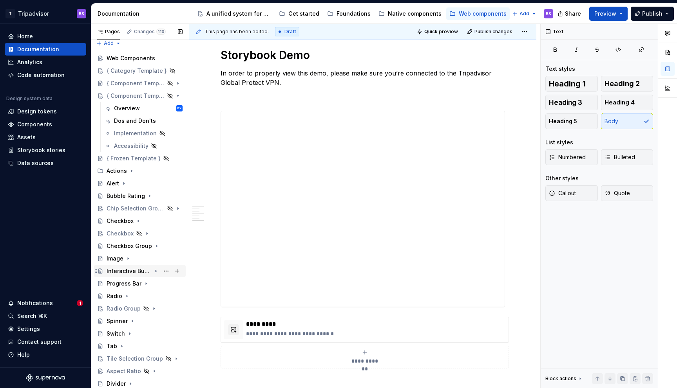
click at [144, 271] on div "Interactive Bubble Rating" at bounding box center [129, 271] width 45 height 8
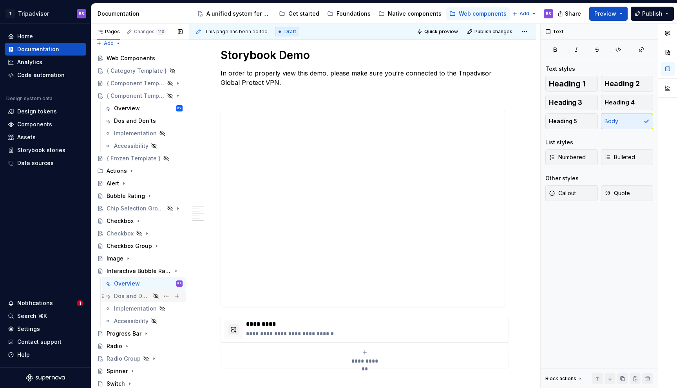
click at [143, 296] on div "Dos and Don'ts" at bounding box center [132, 296] width 36 height 8
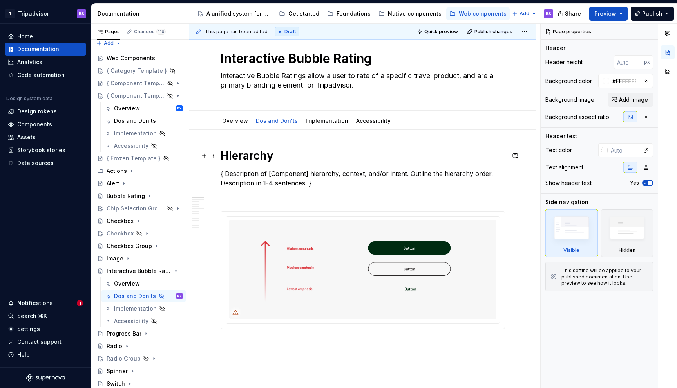
scroll to position [9, 0]
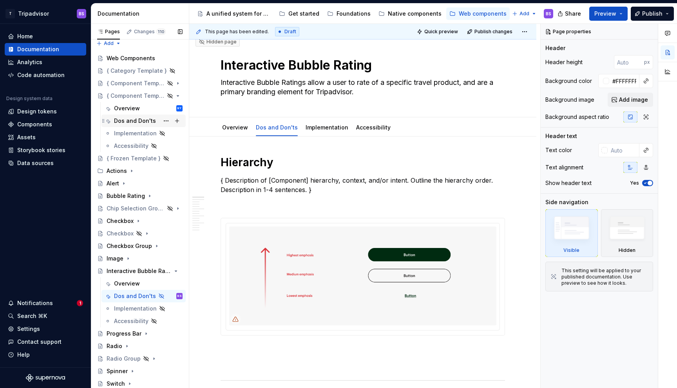
click at [139, 120] on div "Dos and Don'ts" at bounding box center [135, 121] width 42 height 8
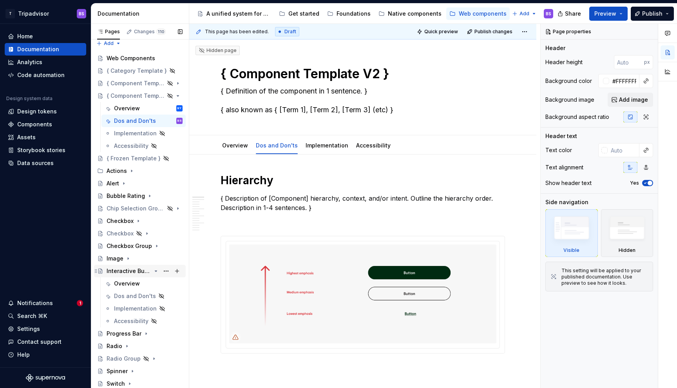
click at [157, 272] on icon "Page tree" at bounding box center [156, 271] width 6 height 6
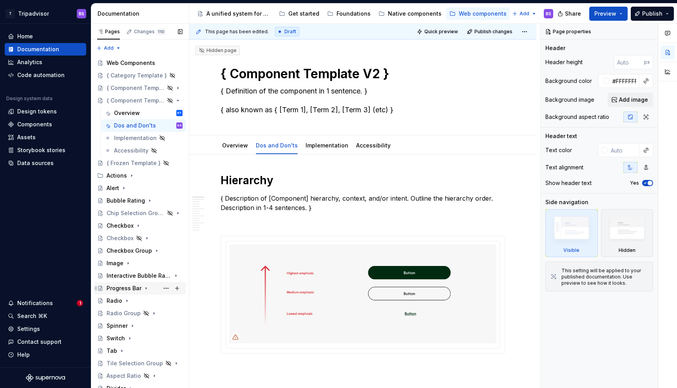
scroll to position [5, 0]
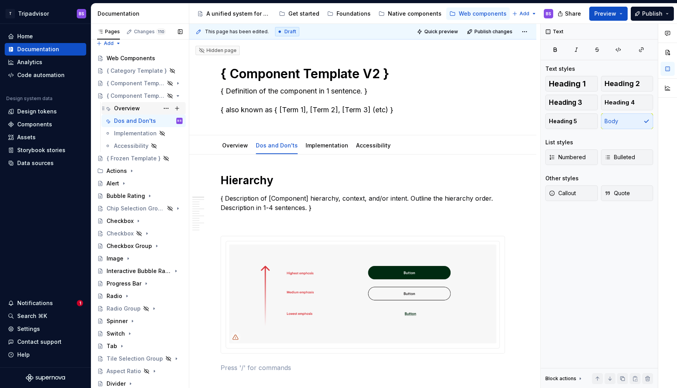
click at [132, 106] on div "Overview" at bounding box center [127, 109] width 26 height 8
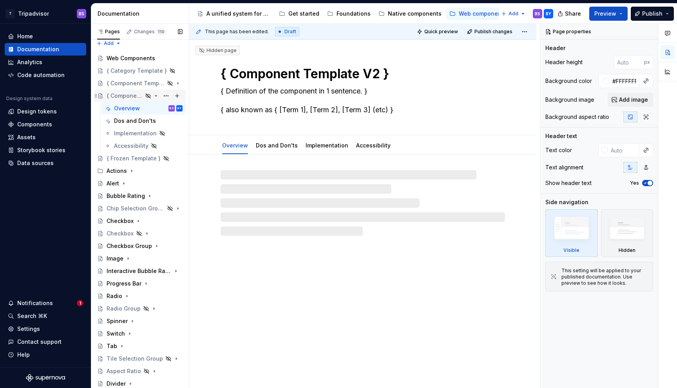
click at [157, 95] on icon "Page tree" at bounding box center [156, 96] width 6 height 6
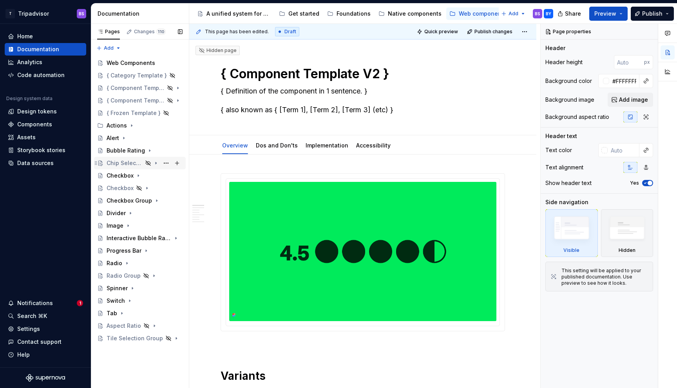
click at [132, 164] on div "Chip Selection Group" at bounding box center [125, 163] width 36 height 8
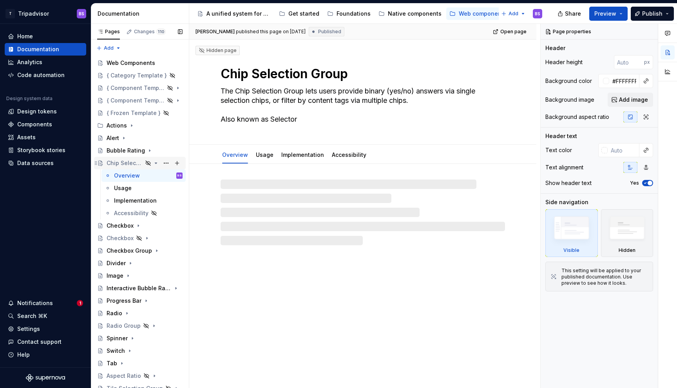
click at [132, 164] on div "Chip Selection Group" at bounding box center [125, 163] width 36 height 8
click at [153, 162] on icon "Page tree" at bounding box center [156, 163] width 6 height 6
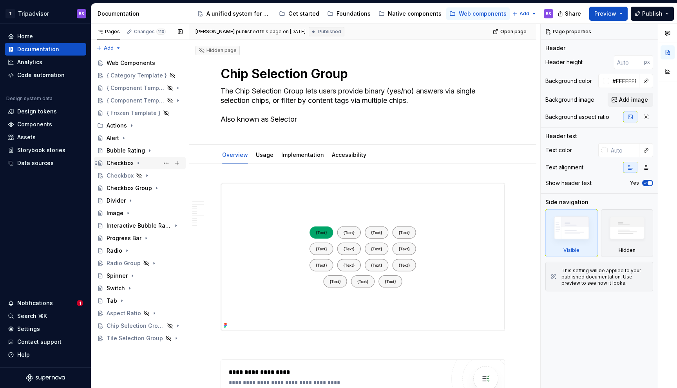
click at [126, 162] on div "Checkbox" at bounding box center [120, 163] width 27 height 8
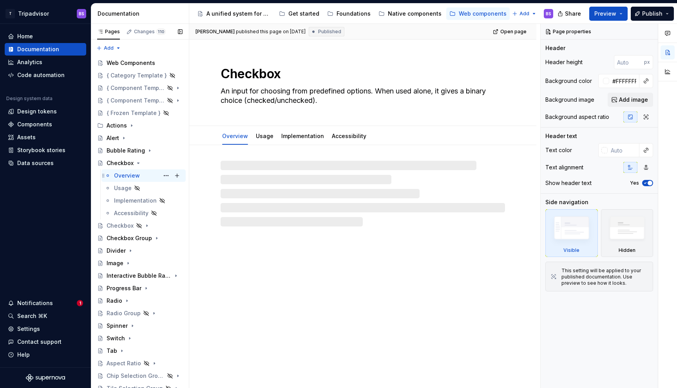
click at [128, 176] on div "Overview" at bounding box center [127, 176] width 26 height 8
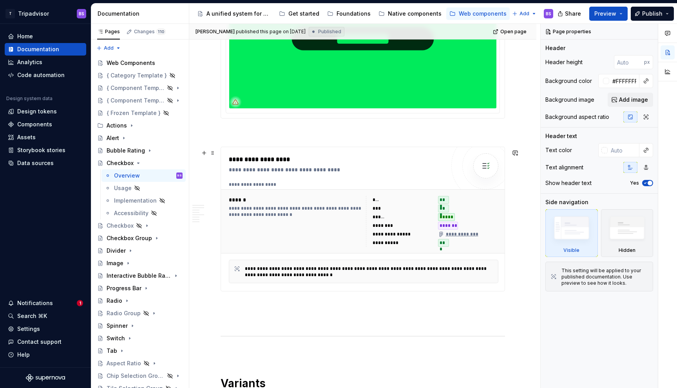
scroll to position [188, 0]
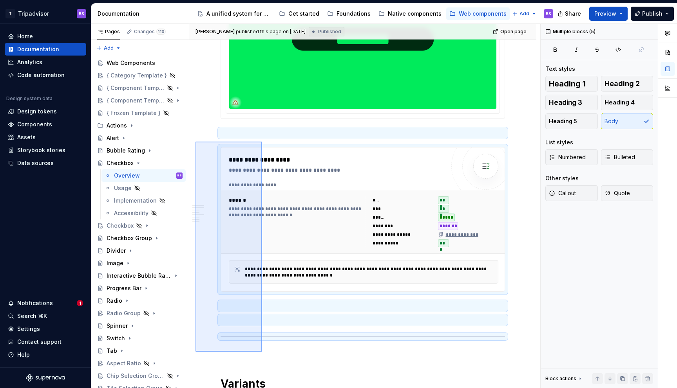
drag, startPoint x: 195, startPoint y: 148, endPoint x: 262, endPoint y: 352, distance: 215.0
click at [262, 352] on div "**********" at bounding box center [364, 206] width 351 height 365
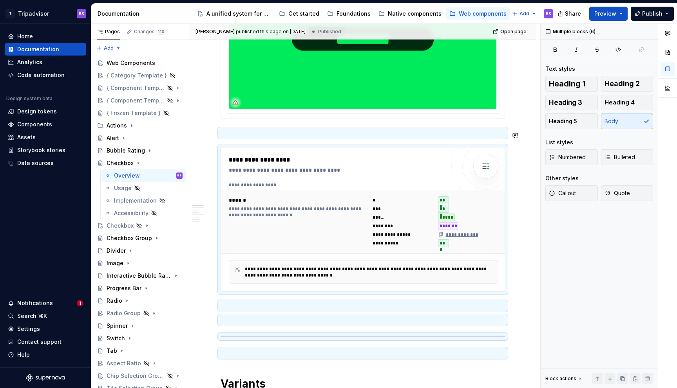
scroll to position [205, 0]
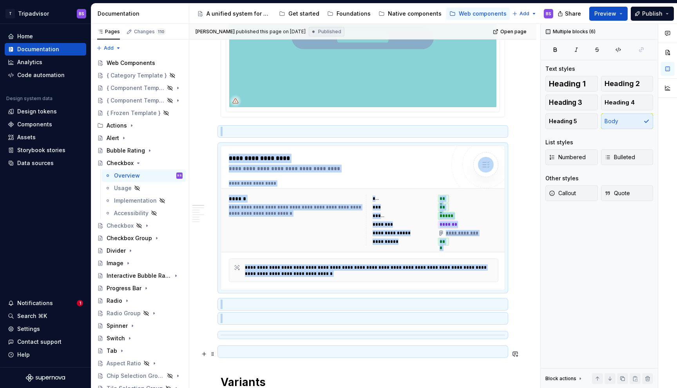
click at [233, 353] on p at bounding box center [362, 351] width 284 height 9
click at [202, 133] on button "button" at bounding box center [204, 133] width 11 height 11
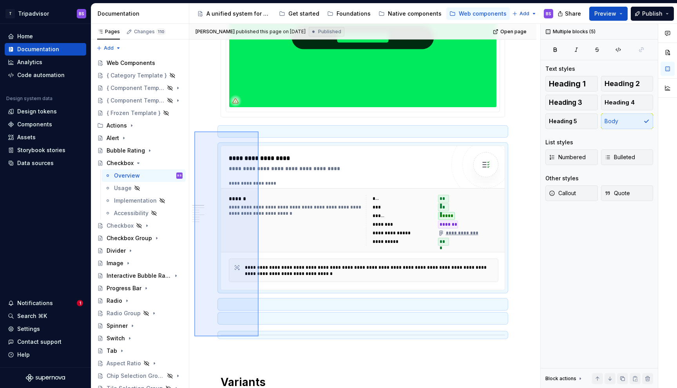
drag, startPoint x: 194, startPoint y: 132, endPoint x: 258, endPoint y: 337, distance: 215.0
click at [258, 337] on div "**********" at bounding box center [364, 206] width 351 height 365
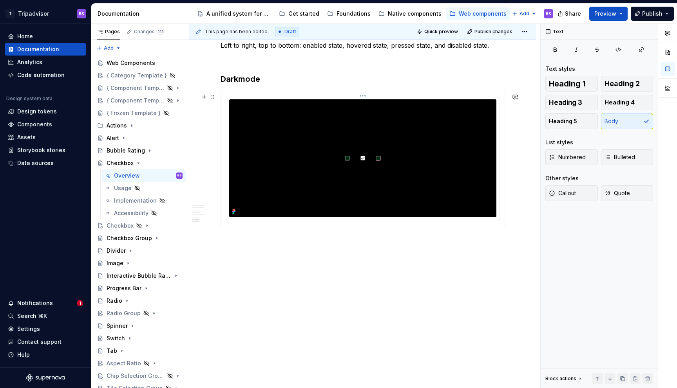
scroll to position [1222, 0]
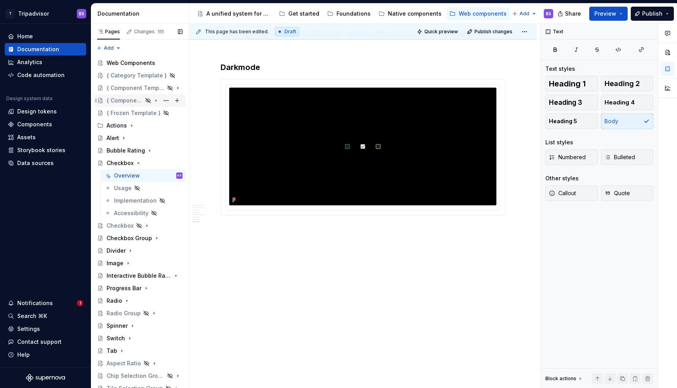
click at [157, 100] on icon "Page tree" at bounding box center [156, 100] width 6 height 6
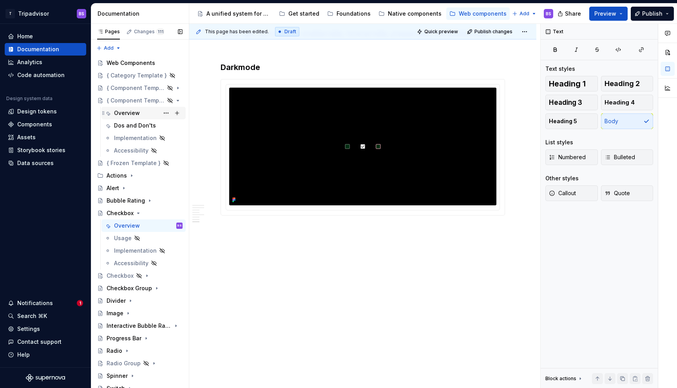
click at [133, 113] on div "Overview" at bounding box center [127, 113] width 26 height 8
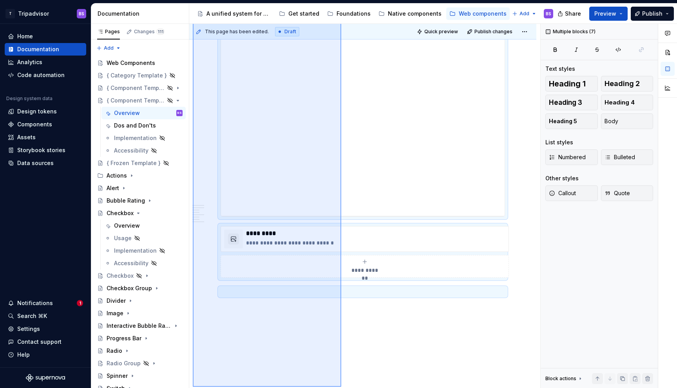
scroll to position [1427, 0]
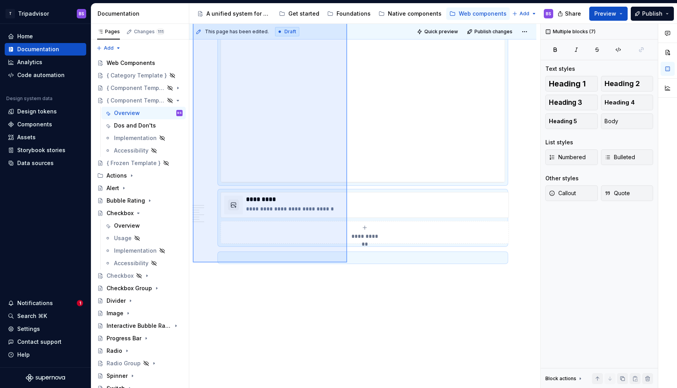
drag, startPoint x: 193, startPoint y: 87, endPoint x: 347, endPoint y: 263, distance: 234.2
click at [347, 263] on div "**********" at bounding box center [364, 206] width 351 height 365
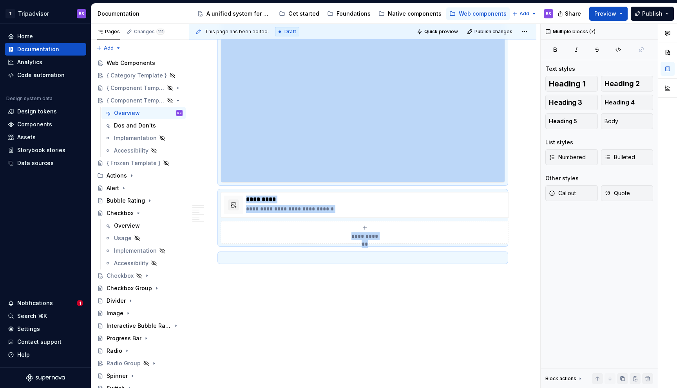
copy div "**********"
click at [112, 213] on div "Checkbox" at bounding box center [120, 213] width 27 height 8
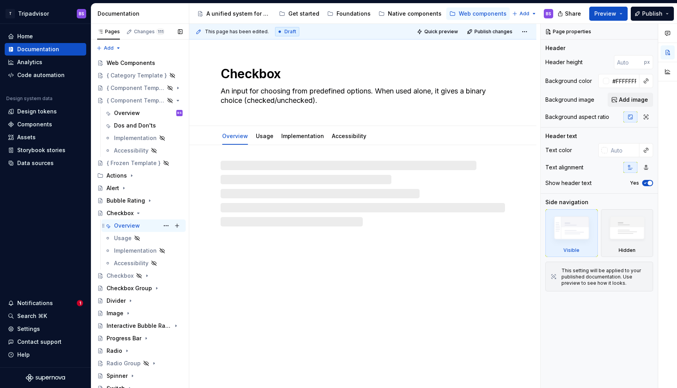
click at [121, 226] on div "Overview" at bounding box center [127, 226] width 26 height 8
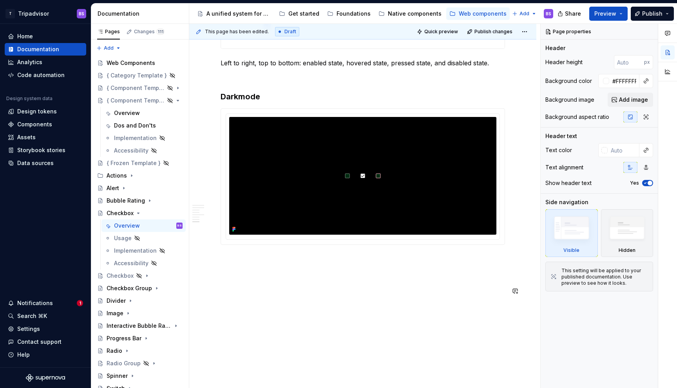
scroll to position [1222, 0]
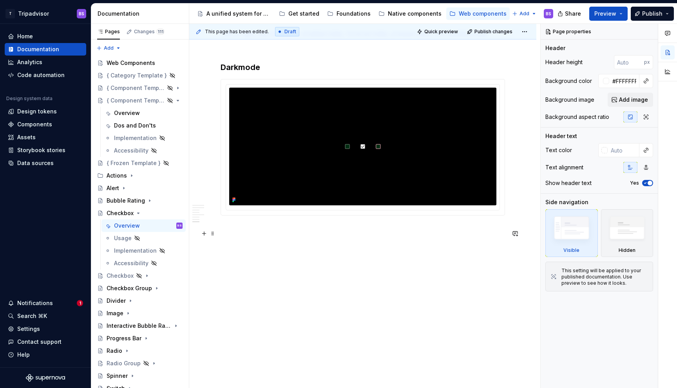
click at [245, 227] on p at bounding box center [362, 229] width 284 height 9
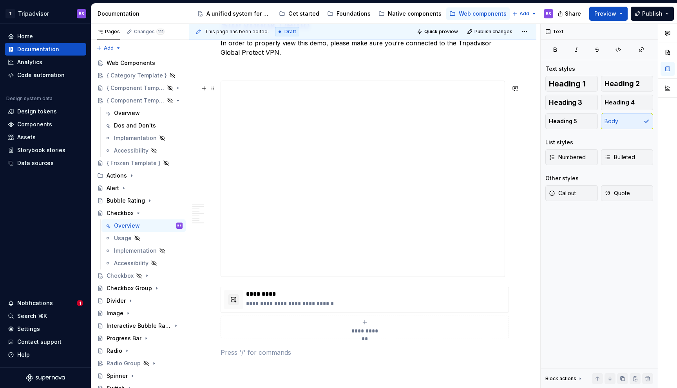
scroll to position [1456, 0]
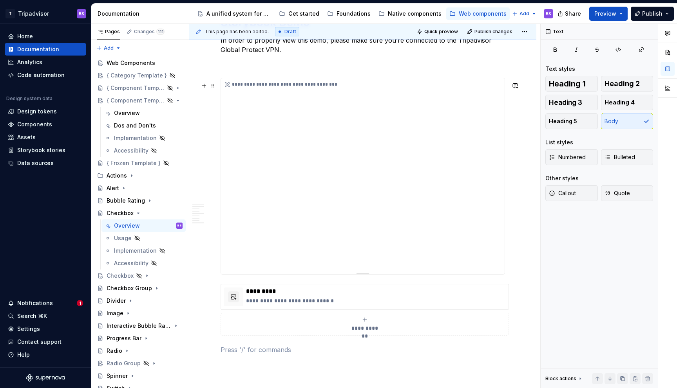
click at [343, 163] on div "**********" at bounding box center [362, 176] width 283 height 196
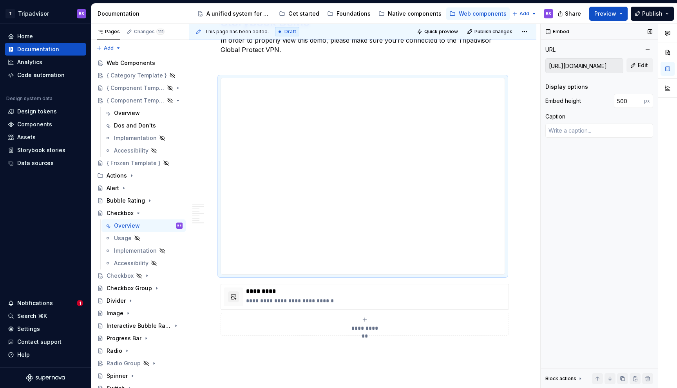
click at [586, 67] on input "[URL][DOMAIN_NAME]" at bounding box center [583, 66] width 77 height 14
click at [654, 66] on div "Embed URL [URL][DOMAIN_NAME] Edit Display options Embed height 500 px Caption B…" at bounding box center [598, 206] width 117 height 365
click at [638, 66] on span "Edit" at bounding box center [642, 65] width 10 height 8
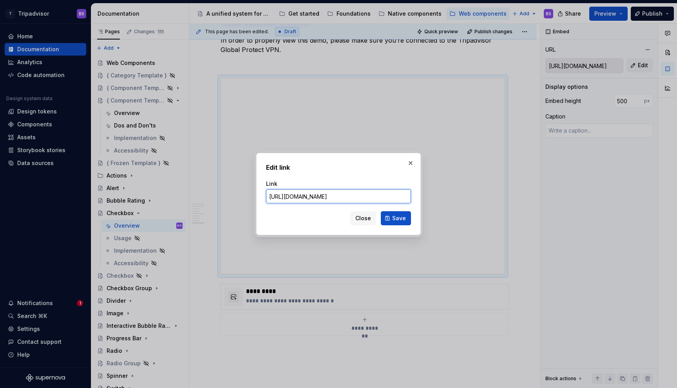
type textarea "*"
paste input "Storybook#@ta-design-system.selection-controls_packages_design-system_selection…"
type input "[URL][DOMAIN_NAME]"
click at [402, 219] on span "Save" at bounding box center [399, 219] width 14 height 8
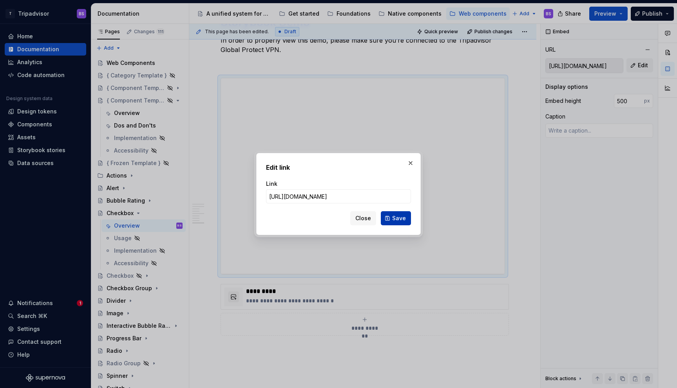
scroll to position [0, 0]
type textarea "*"
type input "[URL][DOMAIN_NAME]"
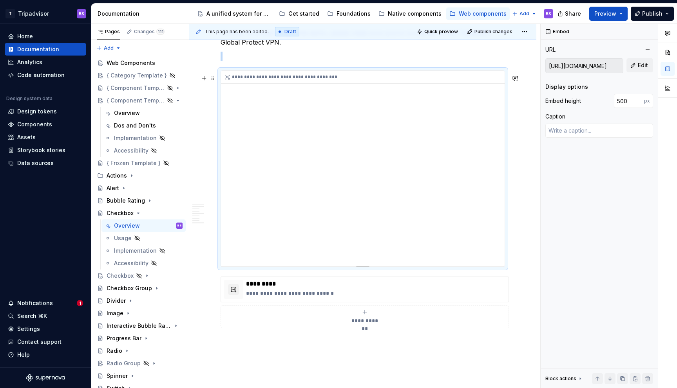
scroll to position [1464, 0]
click at [422, 126] on div "**********" at bounding box center [362, 168] width 283 height 196
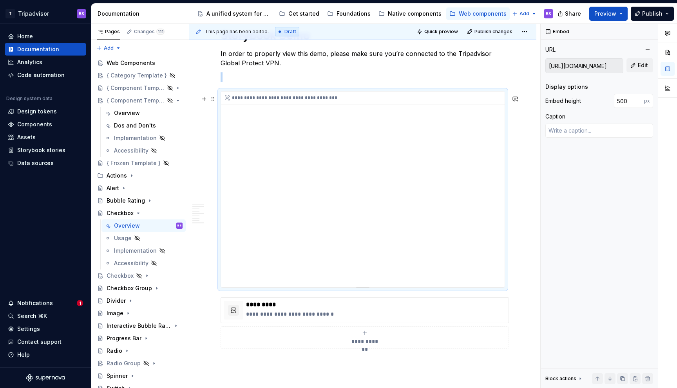
scroll to position [1445, 0]
click at [639, 70] on button "Edit" at bounding box center [639, 65] width 27 height 14
type textarea "*"
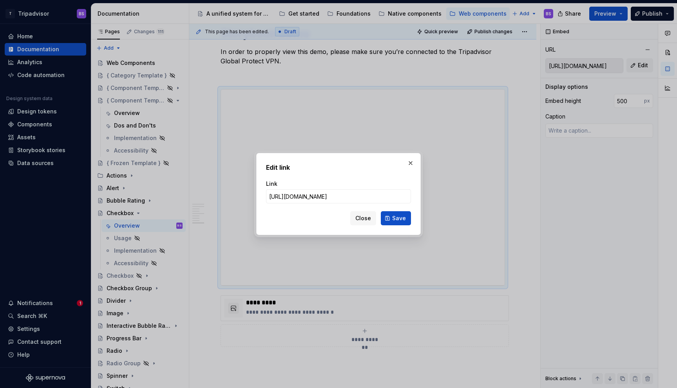
scroll to position [0, 230]
type input "[URL][DOMAIN_NAME]"
click at [401, 218] on span "Save" at bounding box center [399, 219] width 14 height 8
type textarea "*"
type input "[URL][DOMAIN_NAME]"
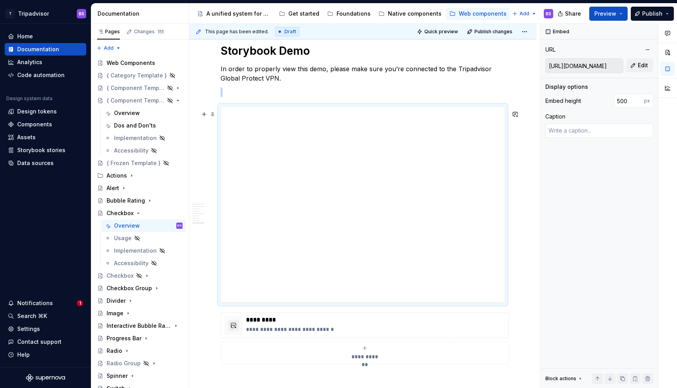
scroll to position [1432, 0]
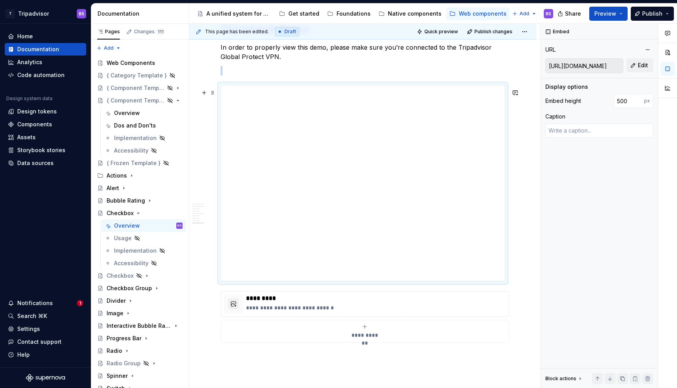
click at [401, 218] on div "**********" at bounding box center [362, 183] width 283 height 196
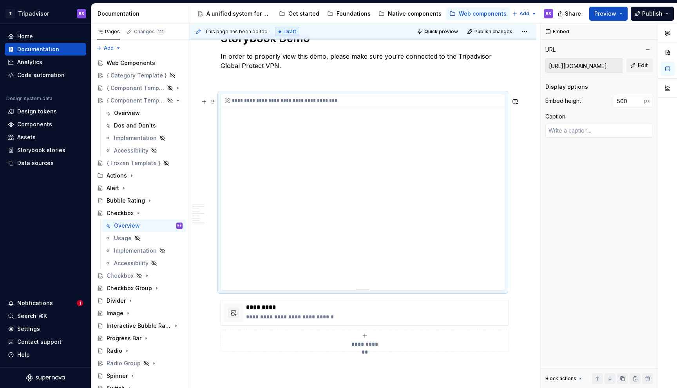
click at [297, 217] on div "**********" at bounding box center [362, 192] width 283 height 196
click at [296, 220] on div "**********" at bounding box center [362, 192] width 283 height 196
click at [230, 200] on div "**********" at bounding box center [362, 192] width 283 height 196
click at [230, 174] on div "**********" at bounding box center [362, 192] width 283 height 196
click at [236, 141] on div "**********" at bounding box center [362, 192] width 283 height 196
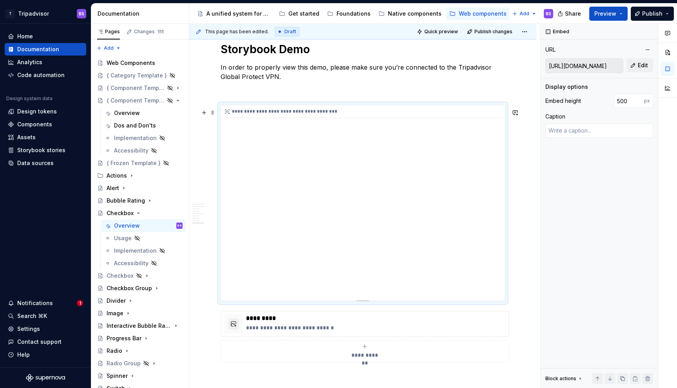
scroll to position [1431, 0]
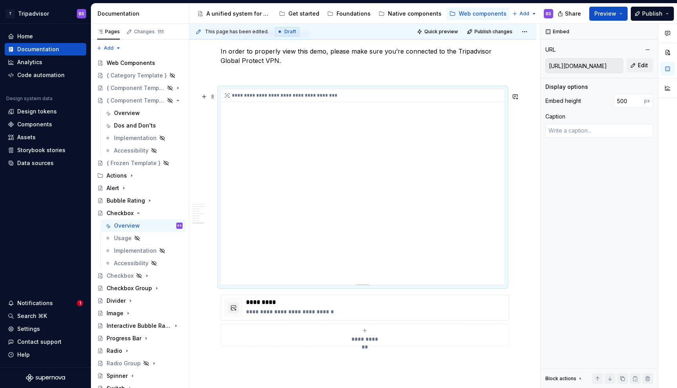
click at [290, 172] on div "**********" at bounding box center [362, 187] width 283 height 196
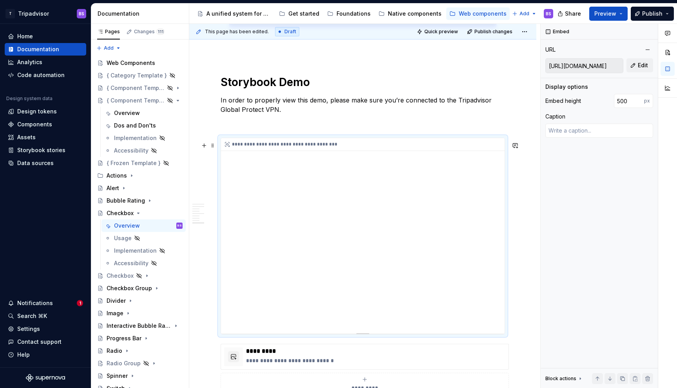
scroll to position [1385, 0]
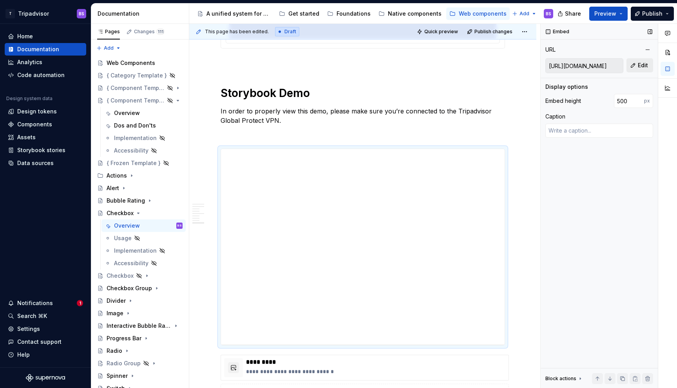
click at [637, 70] on button "Edit" at bounding box center [639, 65] width 27 height 14
type textarea "*"
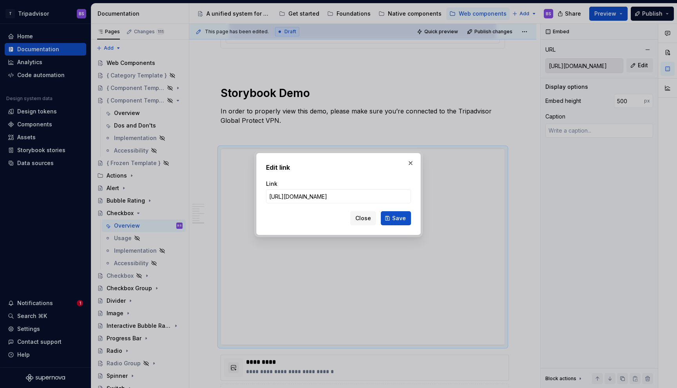
type input "[URL][DOMAIN_NAME]"
click button "Save" at bounding box center [396, 218] width 30 height 14
type textarea "*"
type input "[URL][DOMAIN_NAME]"
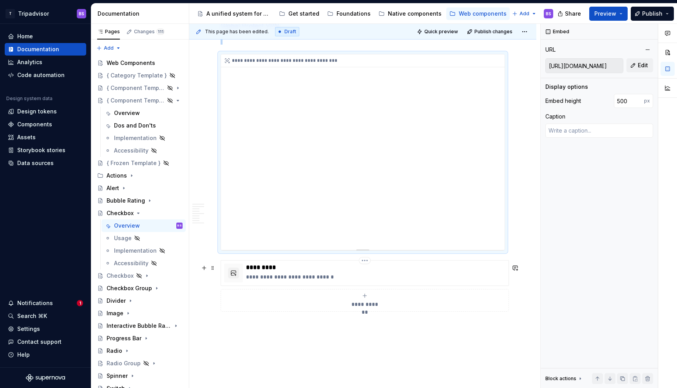
scroll to position [1495, 0]
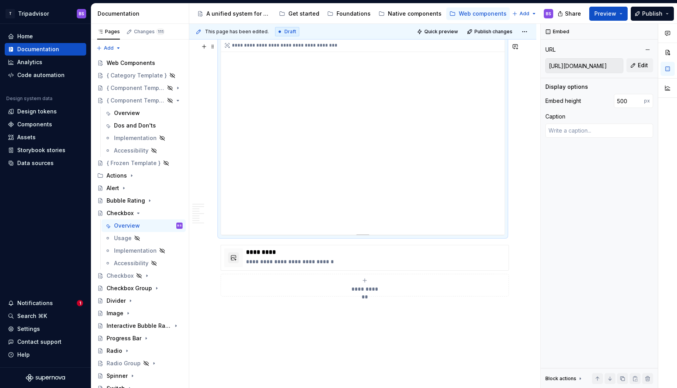
click at [419, 187] on div "**********" at bounding box center [362, 137] width 283 height 196
click at [468, 205] on div "**********" at bounding box center [362, 137] width 283 height 196
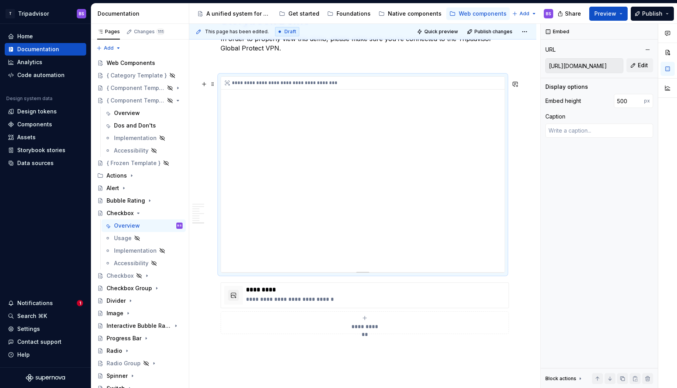
scroll to position [1450, 0]
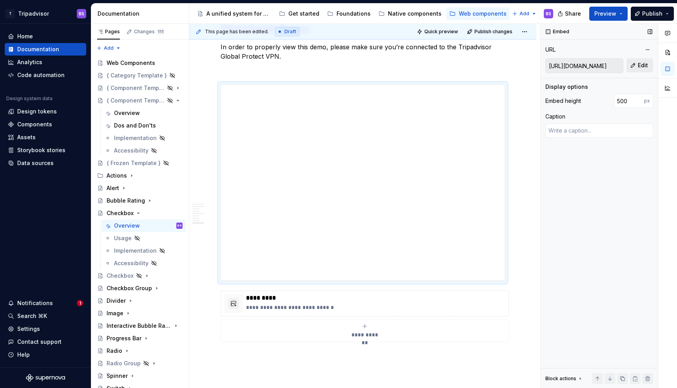
click at [637, 69] on button "Edit" at bounding box center [639, 65] width 27 height 14
type textarea "*"
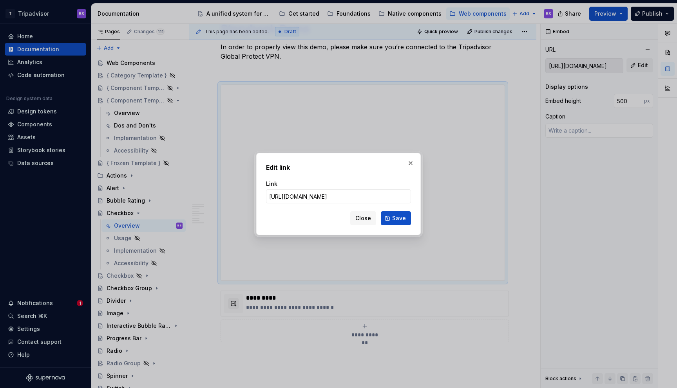
type input "[URL][DOMAIN_NAME]"
click button "Save" at bounding box center [396, 218] width 30 height 14
type textarea "*"
type input "[URL][DOMAIN_NAME]"
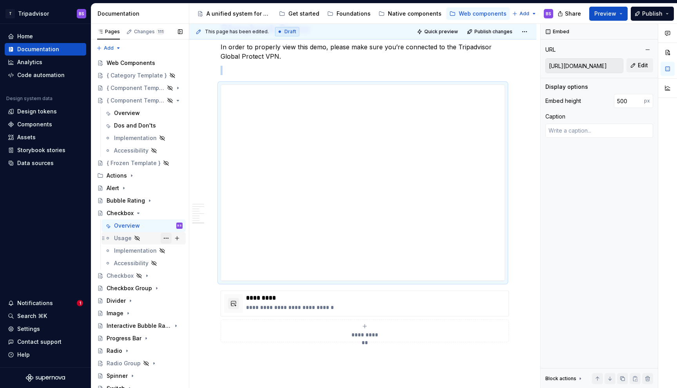
click at [161, 237] on button "Page tree" at bounding box center [166, 238] width 11 height 11
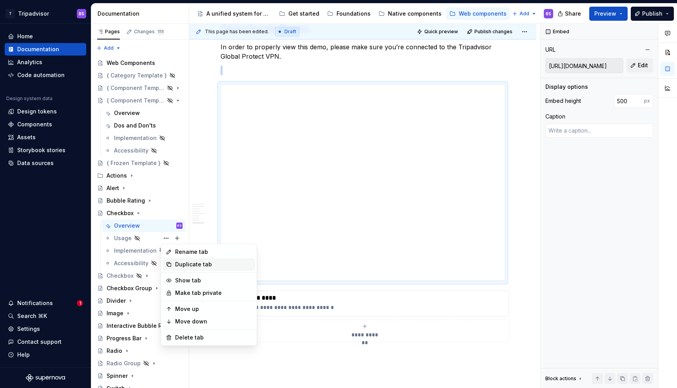
type textarea "*"
click at [186, 251] on div "Rename tab" at bounding box center [213, 252] width 77 height 8
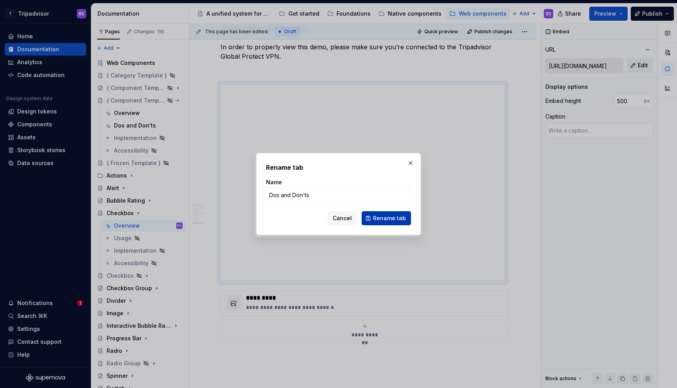
type input "Dos and Don'ts"
click at [387, 220] on span "Rename tab" at bounding box center [389, 219] width 33 height 8
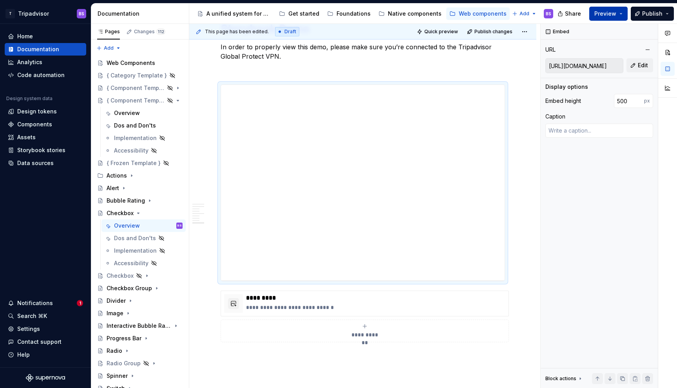
click at [614, 16] on span "Preview" at bounding box center [605, 14] width 22 height 8
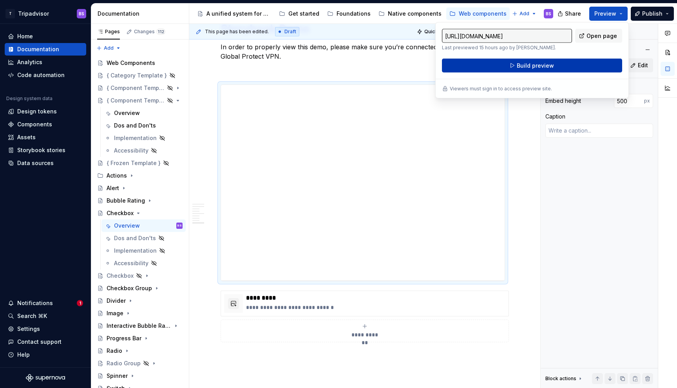
click at [536, 65] on span "Build preview" at bounding box center [534, 66] width 37 height 8
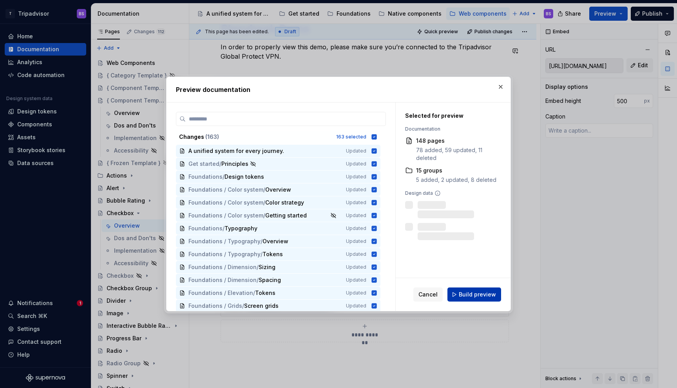
click at [478, 292] on span "Build preview" at bounding box center [477, 295] width 37 height 8
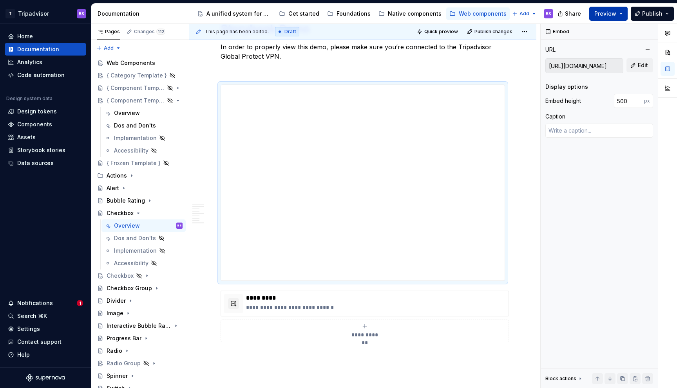
click at [611, 13] on span "Preview" at bounding box center [605, 14] width 22 height 8
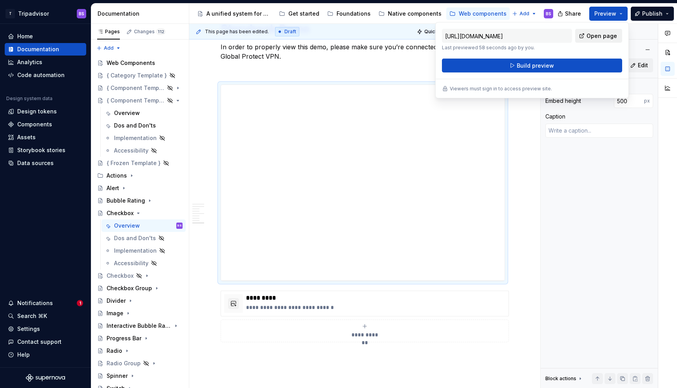
click at [603, 36] on span "Open page" at bounding box center [601, 36] width 31 height 8
click at [165, 237] on button "Page tree" at bounding box center [166, 238] width 11 height 11
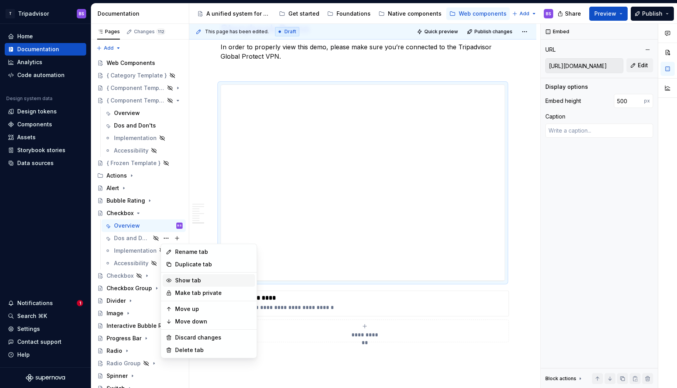
click at [195, 281] on div "Show tab" at bounding box center [213, 281] width 77 height 8
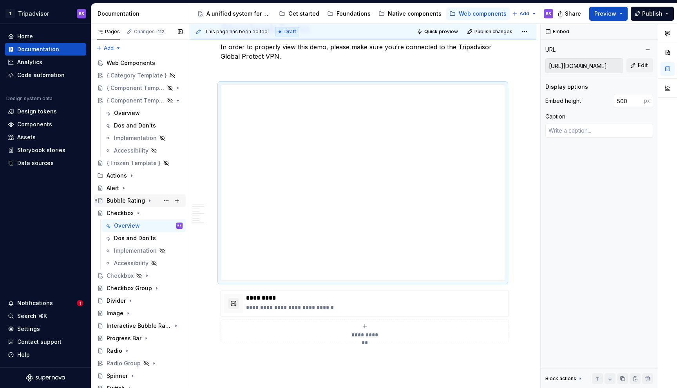
click at [149, 200] on icon "Page tree" at bounding box center [149, 201] width 6 height 6
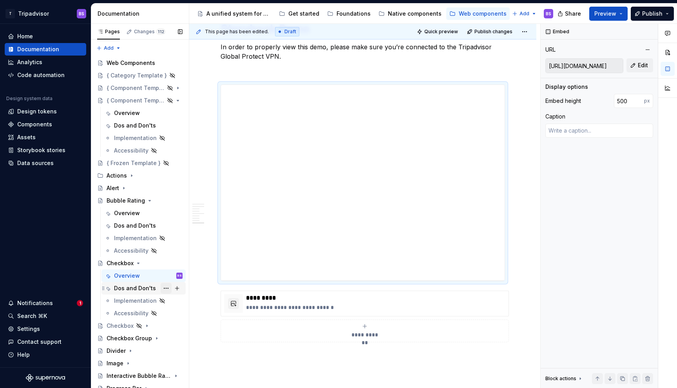
click at [164, 289] on button "Page tree" at bounding box center [166, 288] width 11 height 11
click at [148, 226] on div "Pages Changes 112 Add Accessibility guide for tree Page tree. Navigate the tree…" at bounding box center [140, 208] width 98 height 368
click at [141, 288] on div "Dos and Don'ts" at bounding box center [135, 289] width 42 height 8
click at [141, 276] on div "Overview BS" at bounding box center [148, 276] width 69 height 11
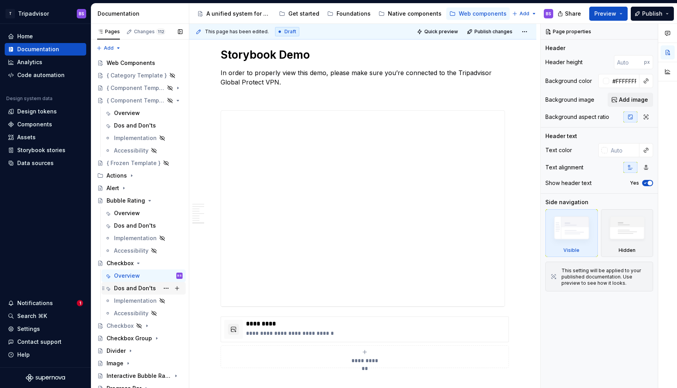
scroll to position [13, 0]
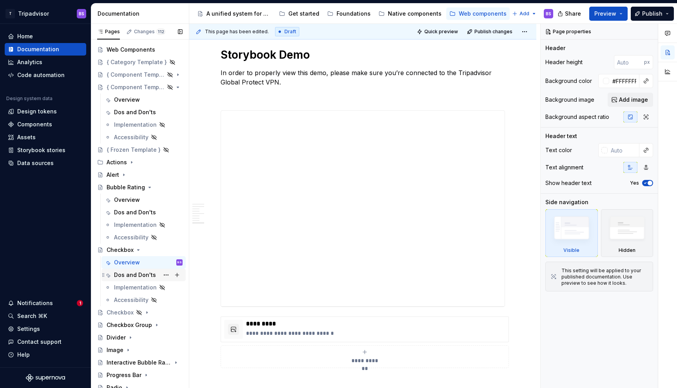
click at [143, 276] on div "Dos and Don'ts" at bounding box center [135, 275] width 42 height 8
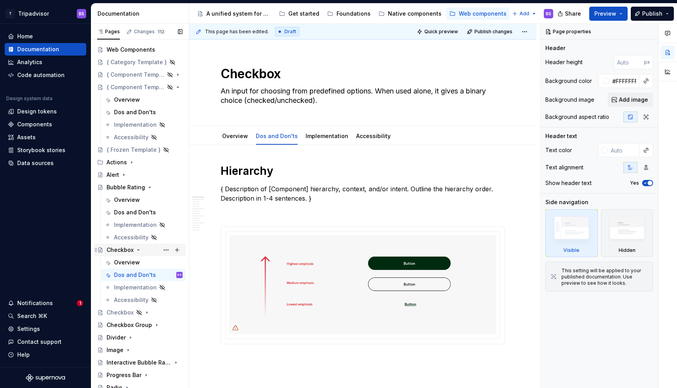
click at [122, 251] on div "Checkbox" at bounding box center [120, 250] width 27 height 8
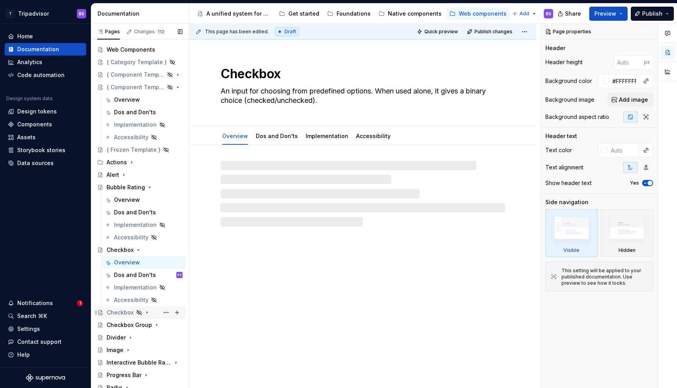
click at [121, 314] on div "Checkbox" at bounding box center [120, 313] width 27 height 8
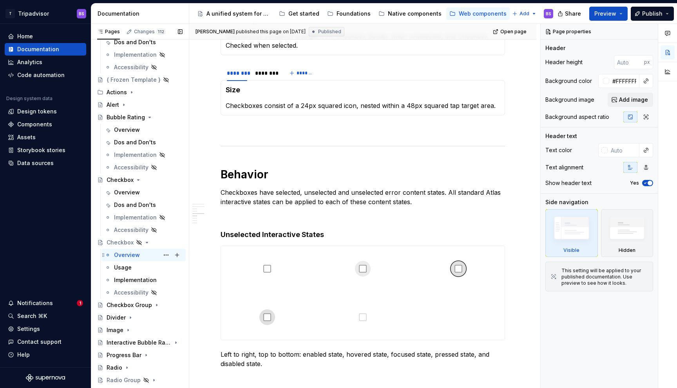
scroll to position [155, 0]
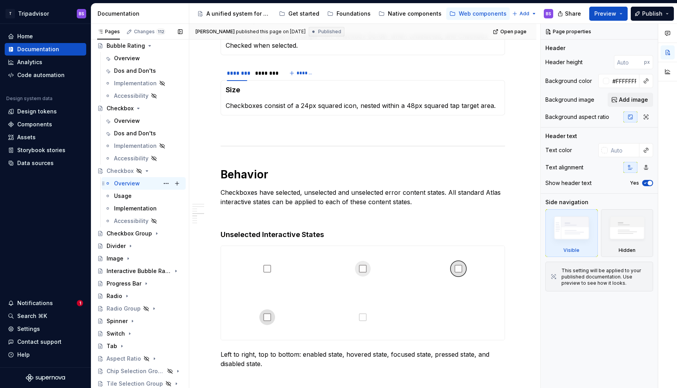
click at [123, 183] on div "Overview" at bounding box center [127, 184] width 26 height 8
click at [145, 172] on icon "Page tree" at bounding box center [147, 171] width 6 height 6
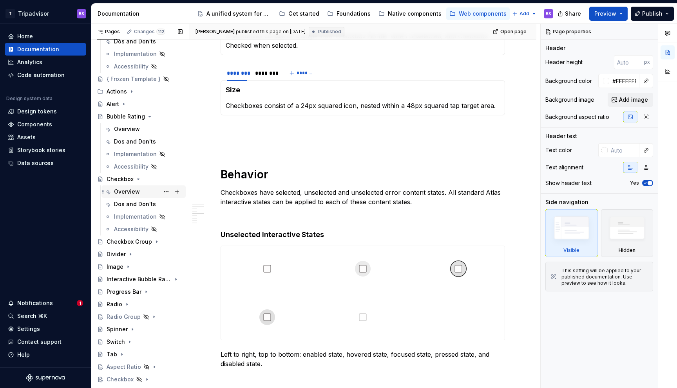
scroll to position [83, 0]
click at [146, 117] on icon "Page tree" at bounding box center [149, 117] width 6 height 6
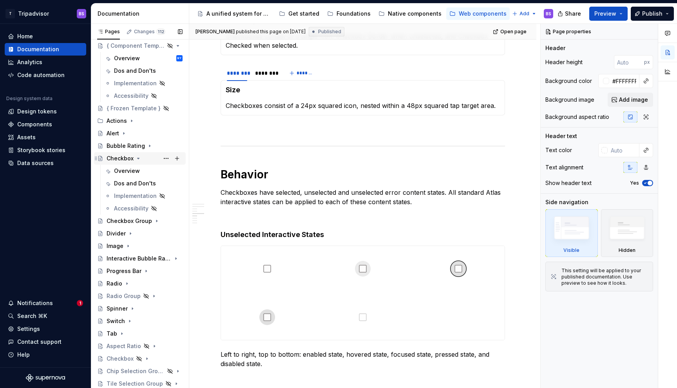
click at [137, 157] on icon "Page tree" at bounding box center [138, 158] width 6 height 6
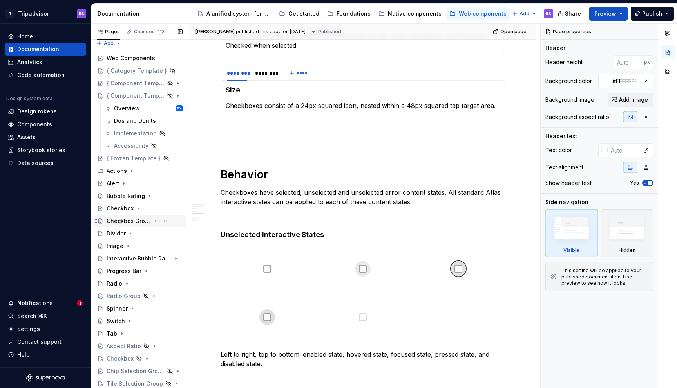
click at [147, 222] on div "Checkbox Group" at bounding box center [129, 221] width 45 height 8
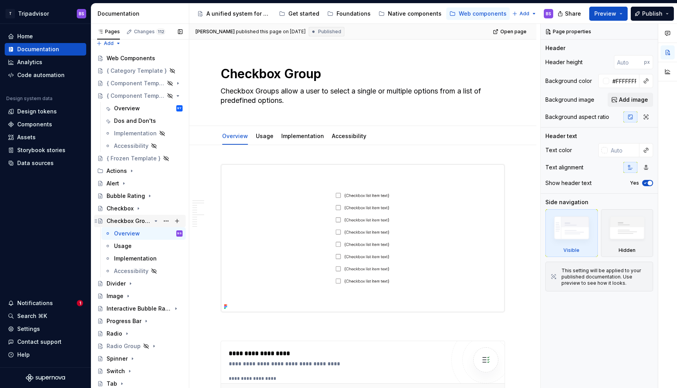
click at [147, 222] on div "Checkbox Group" at bounding box center [129, 221] width 45 height 8
click at [155, 221] on icon "Page tree" at bounding box center [156, 221] width 2 height 1
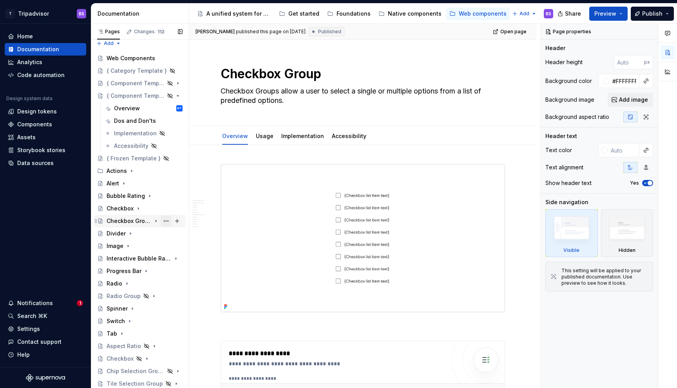
click at [165, 220] on button "Page tree" at bounding box center [166, 221] width 11 height 11
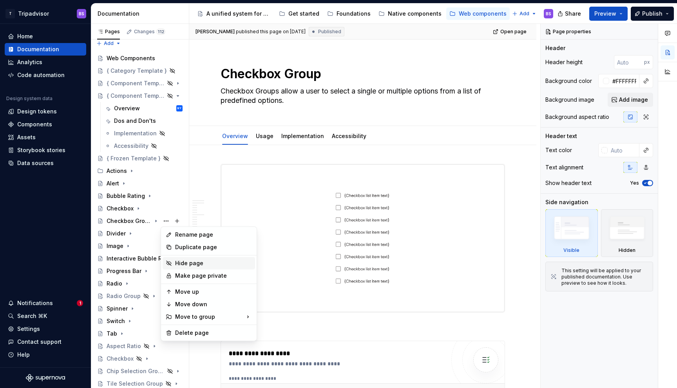
click at [187, 261] on div "Hide page" at bounding box center [213, 264] width 77 height 8
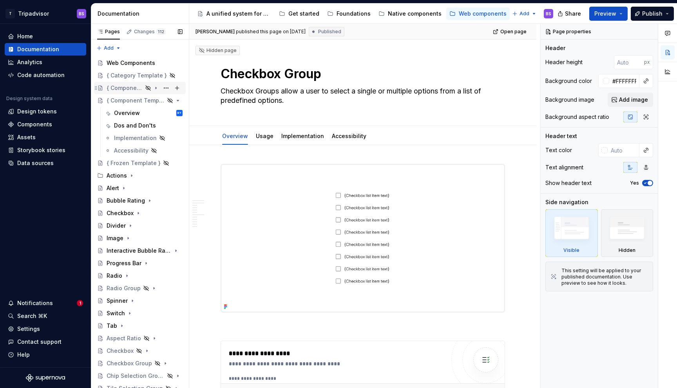
click at [156, 89] on icon "Page tree" at bounding box center [156, 88] width 6 height 6
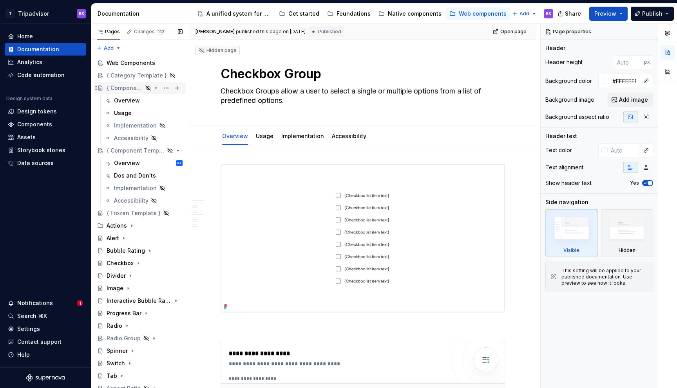
click at [156, 89] on icon "Page tree" at bounding box center [156, 88] width 6 height 6
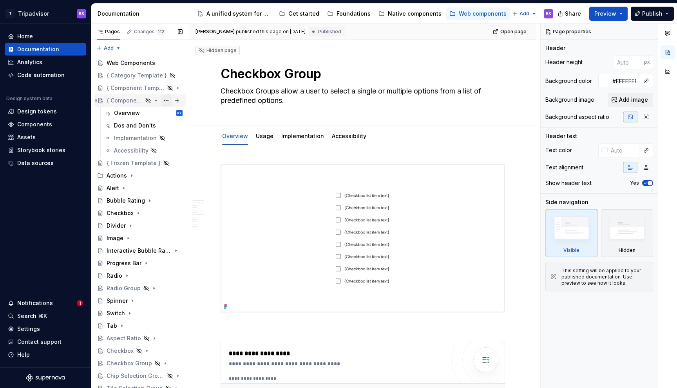
click at [166, 101] on button "Page tree" at bounding box center [166, 100] width 11 height 11
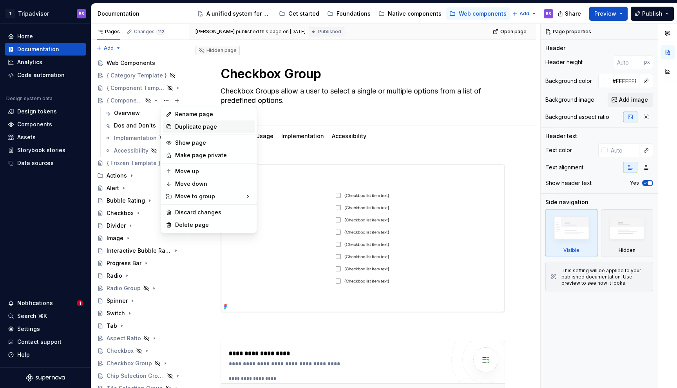
click at [181, 125] on div "Duplicate page" at bounding box center [213, 127] width 77 height 8
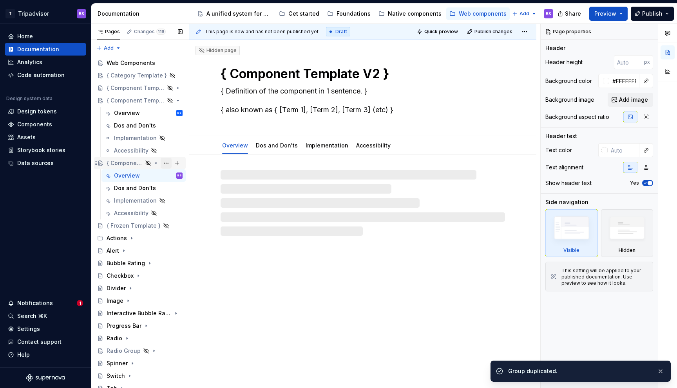
click at [164, 163] on button "Page tree" at bounding box center [166, 163] width 11 height 11
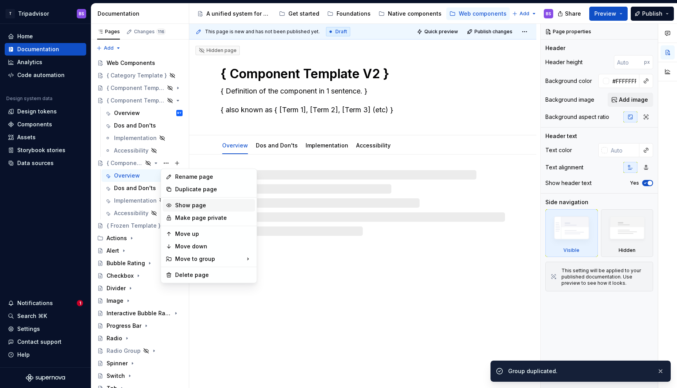
click at [186, 202] on div "Show page" at bounding box center [213, 206] width 77 height 8
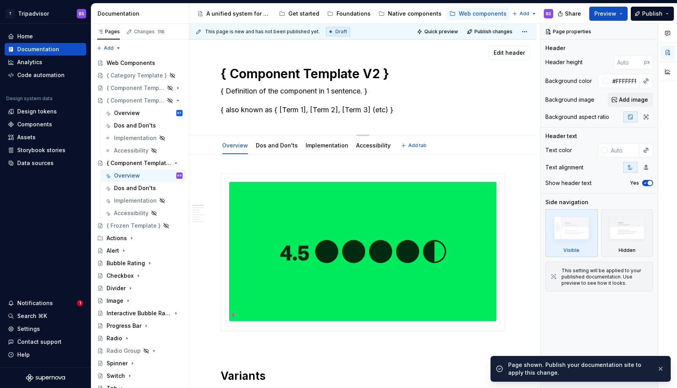
click at [295, 78] on textarea "{ Component Template V2 }" at bounding box center [361, 74] width 284 height 19
type textarea "*"
type textarea "C"
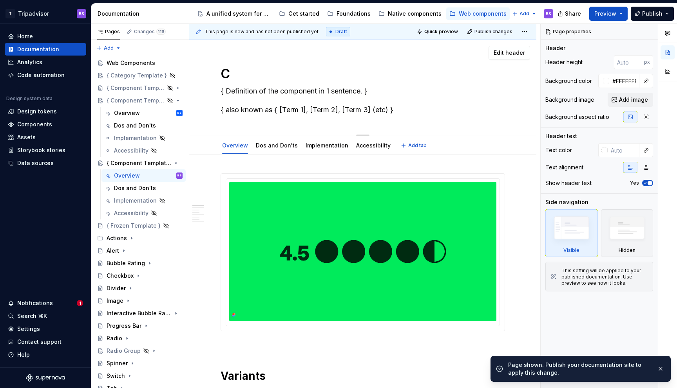
type textarea "*"
type textarea "Che"
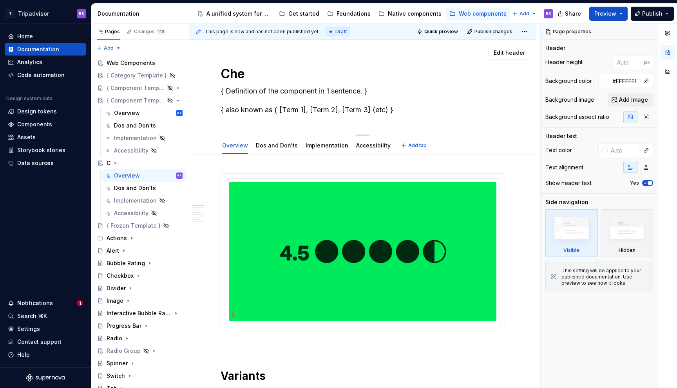
type textarea "*"
type textarea "Chec"
type textarea "*"
type textarea "Check"
type textarea "*"
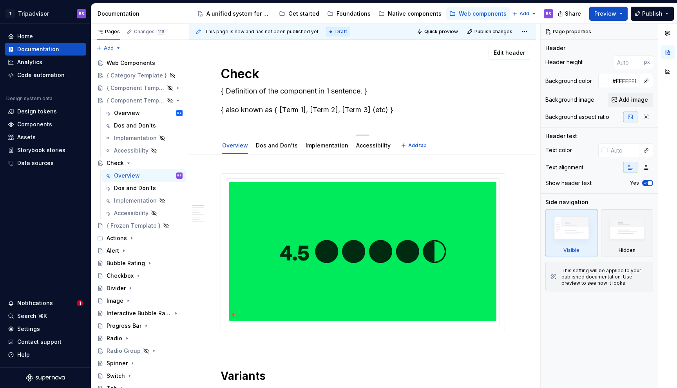
type textarea "Checkb"
type textarea "*"
type textarea "Checkbo"
type textarea "*"
type textarea "Checkbox"
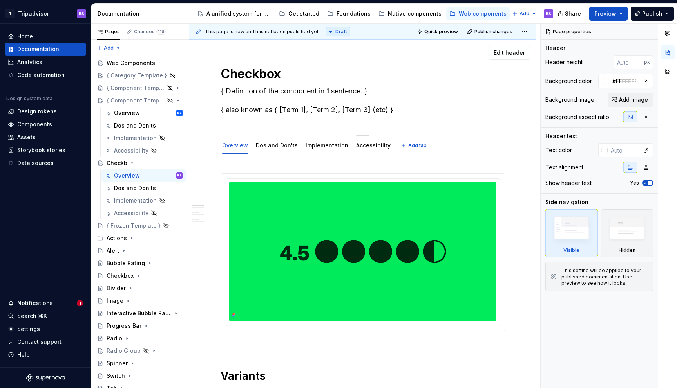
type textarea "*"
type textarea "Checkbox"
type textarea "*"
type textarea "Checkbox w"
type textarea "*"
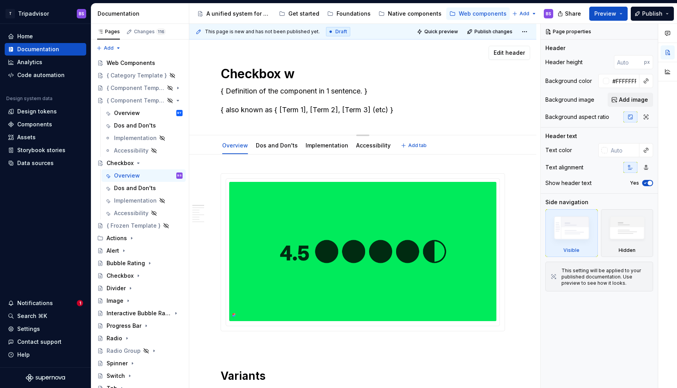
type textarea "Checkbox wi"
type textarea "*"
type textarea "Checkbox wit"
type textarea "*"
type textarea "Checkbox with"
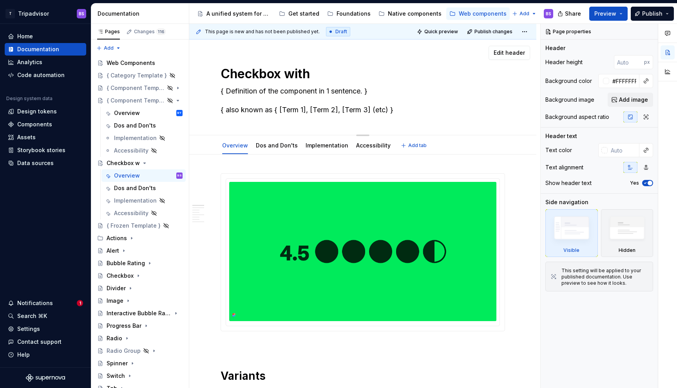
type textarea "*"
type textarea "Checkbox with"
type textarea "*"
type textarea "Checkbox with L"
type textarea "*"
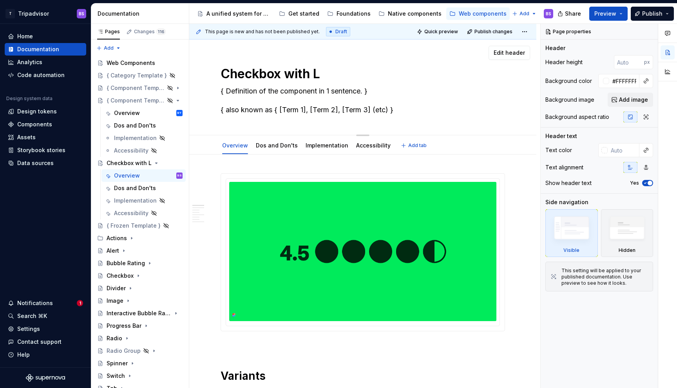
type textarea "Checkbox with La"
type textarea "*"
type textarea "Checkbox with Lab"
type textarea "*"
type textarea "Checkbox with Labe"
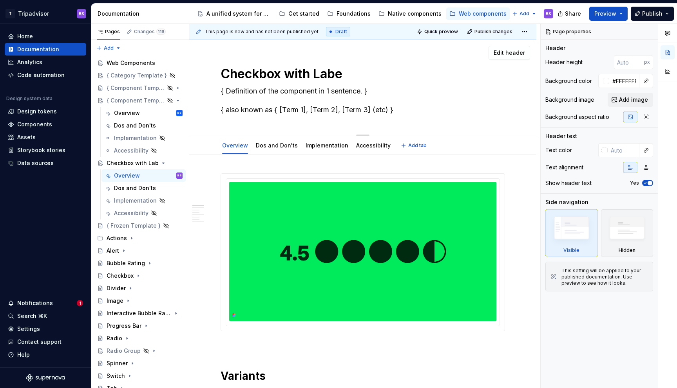
type textarea "*"
type textarea "Checkbox with Label"
type textarea "*"
type textarea "Checkbox with Label"
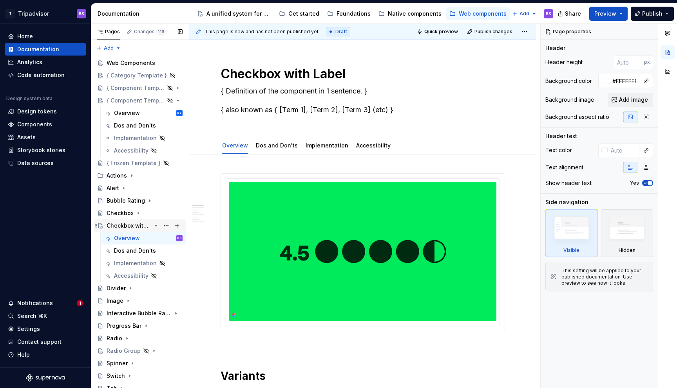
click at [155, 227] on icon "Page tree" at bounding box center [156, 226] width 6 height 6
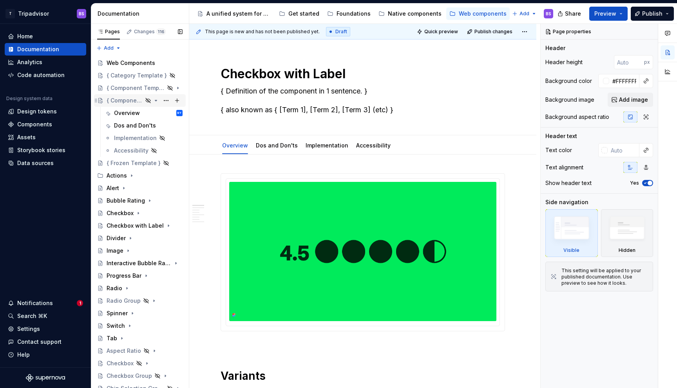
click at [155, 100] on icon "Page tree" at bounding box center [156, 100] width 6 height 6
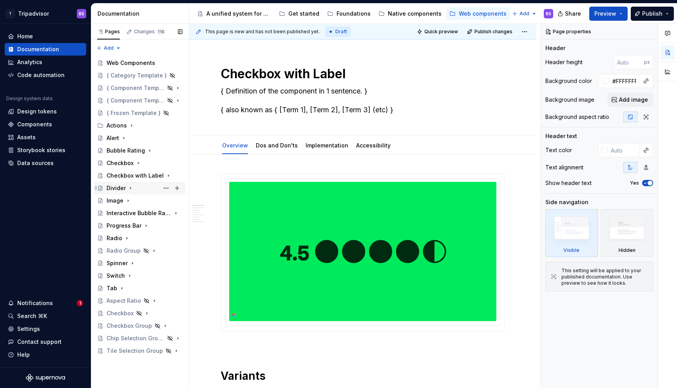
click at [138, 188] on div "Divider" at bounding box center [145, 188] width 76 height 11
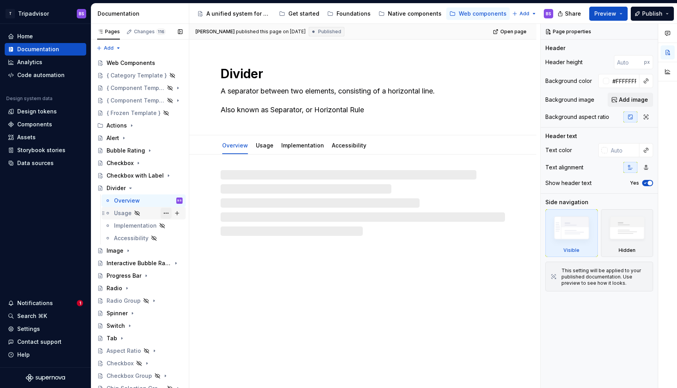
click at [166, 213] on button "Page tree" at bounding box center [166, 213] width 11 height 11
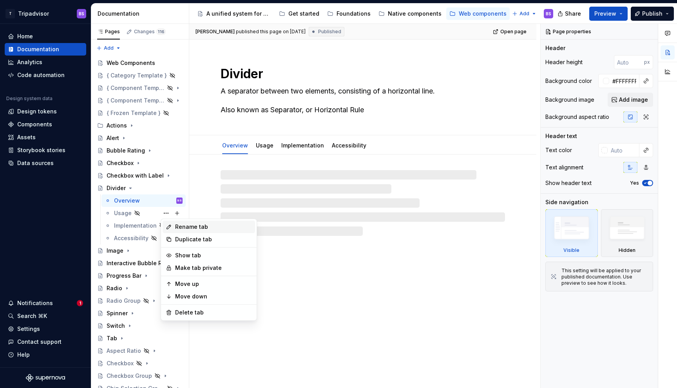
type textarea "*"
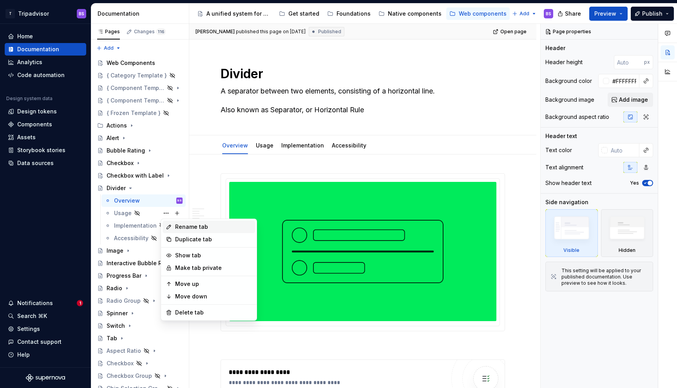
click at [202, 227] on div "Rename tab" at bounding box center [213, 227] width 77 height 8
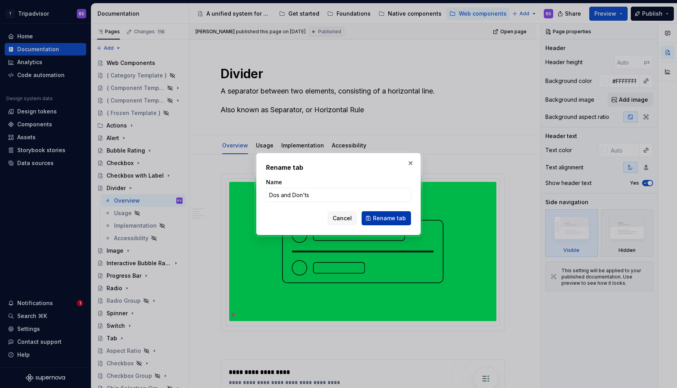
type input "Dos and Don'ts"
click at [388, 222] on span "Rename tab" at bounding box center [389, 219] width 33 height 8
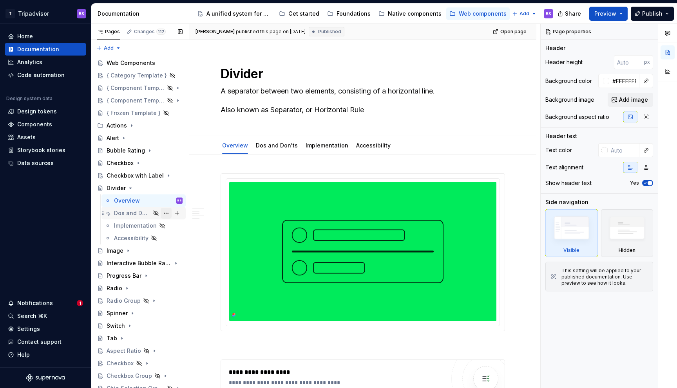
click at [168, 213] on button "Page tree" at bounding box center [166, 213] width 11 height 11
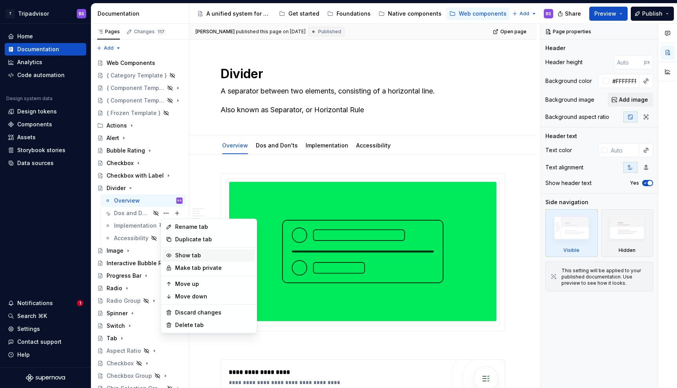
click at [187, 251] on div "Show tab" at bounding box center [208, 255] width 92 height 13
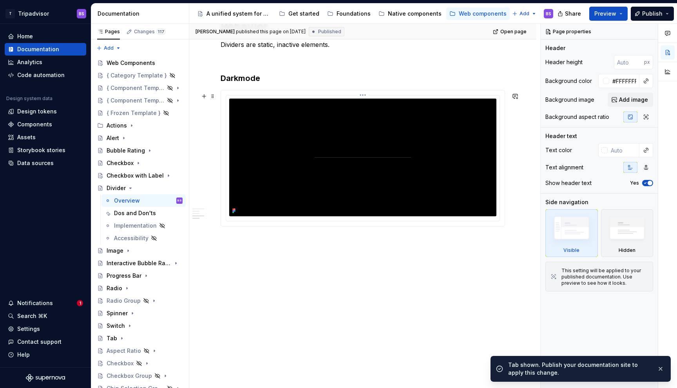
scroll to position [865, 0]
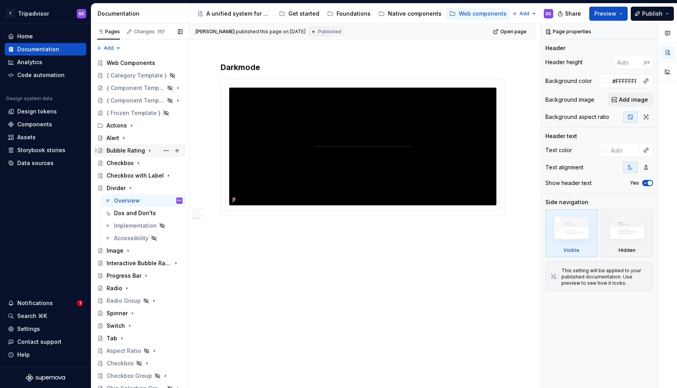
click at [147, 150] on icon "Page tree" at bounding box center [149, 151] width 6 height 6
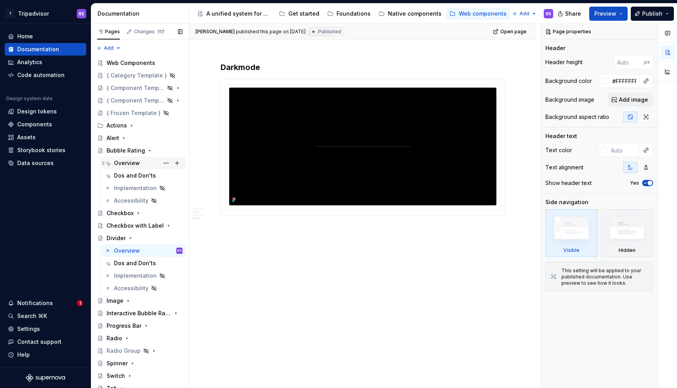
click at [136, 162] on div "Overview" at bounding box center [127, 163] width 26 height 8
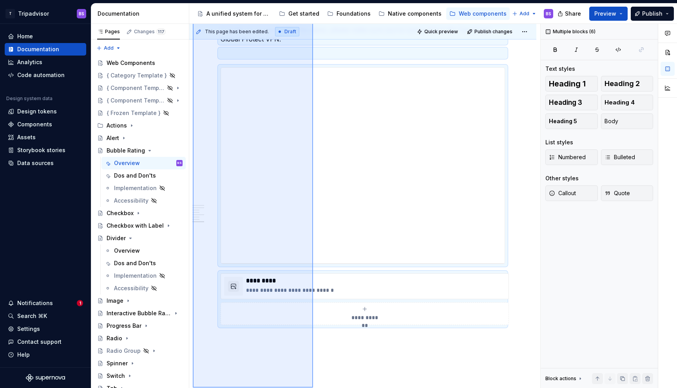
scroll to position [1461, 0]
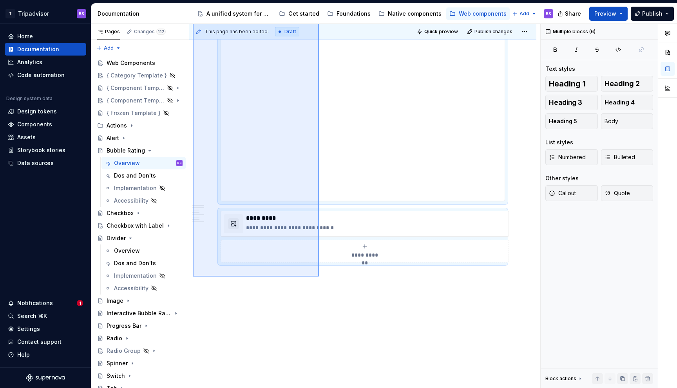
drag, startPoint x: 193, startPoint y: 58, endPoint x: 319, endPoint y: 277, distance: 252.6
click at [319, 277] on div "**********" at bounding box center [364, 206] width 351 height 365
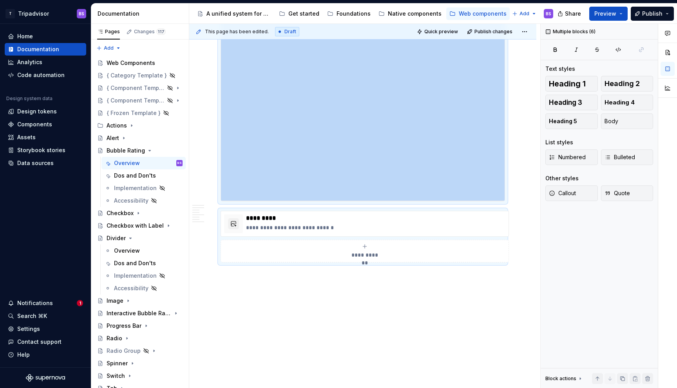
copy div "**********"
click at [126, 252] on div "Overview" at bounding box center [127, 251] width 26 height 8
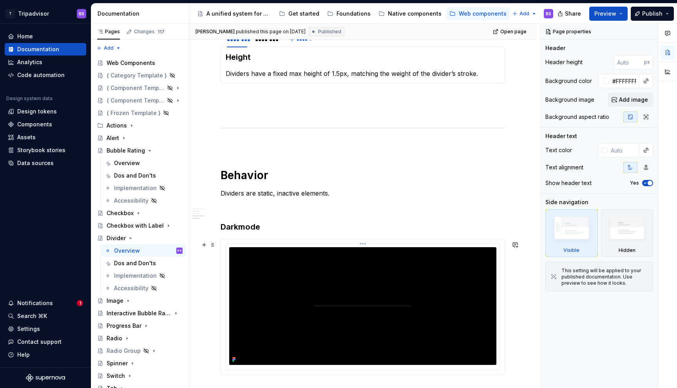
scroll to position [865, 0]
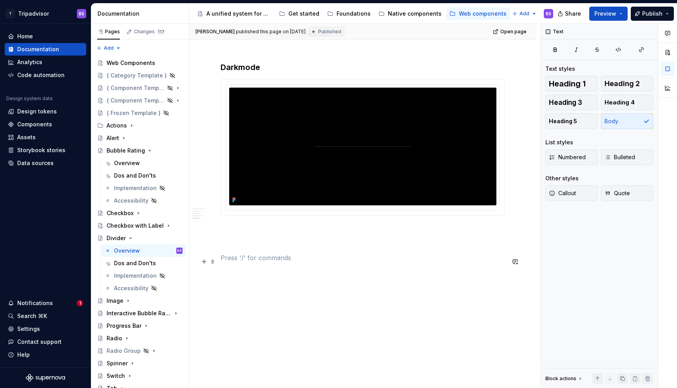
click at [233, 260] on p at bounding box center [362, 257] width 284 height 9
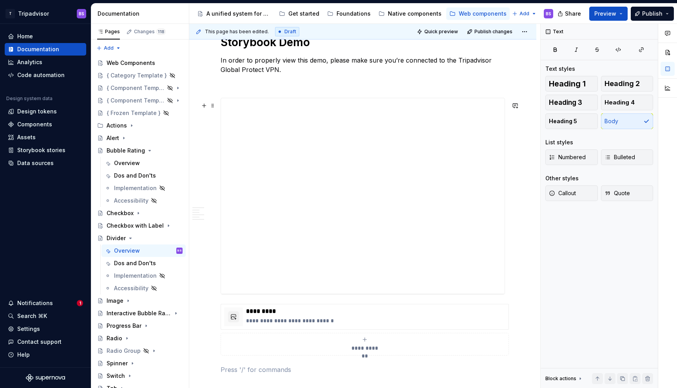
scroll to position [1075, 0]
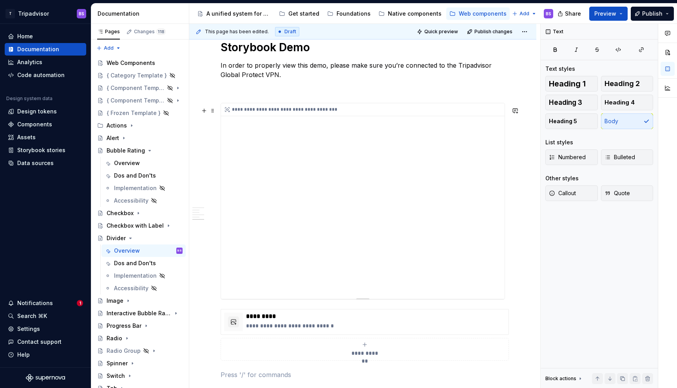
click at [457, 193] on div "**********" at bounding box center [362, 201] width 283 height 196
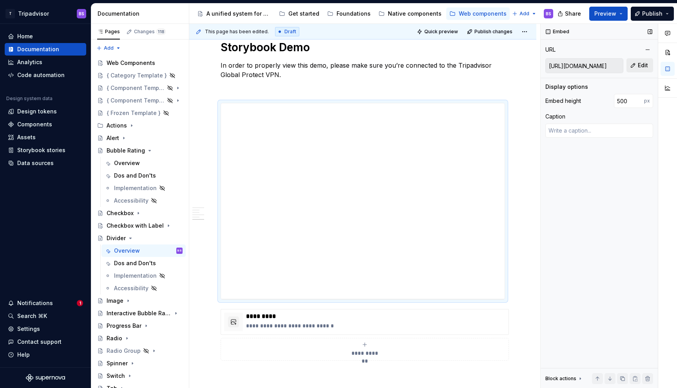
click at [637, 69] on button "Edit" at bounding box center [639, 65] width 27 height 14
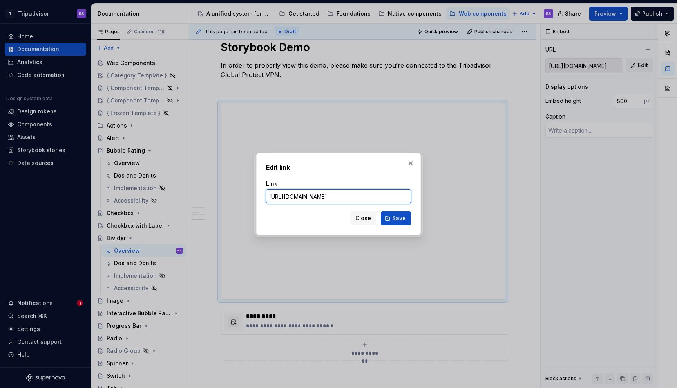
type textarea "*"
paste input "divider_packages_atlas-design-system_divider_Divider"
type input "[URL][DOMAIN_NAME]"
click at [394, 216] on span "Save" at bounding box center [399, 219] width 14 height 8
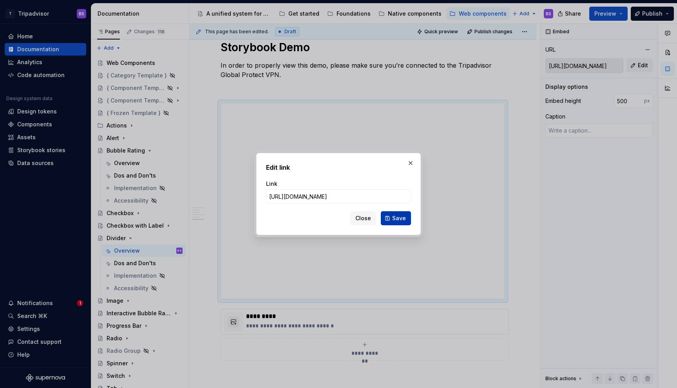
scroll to position [0, 0]
type textarea "*"
type input "[URL][DOMAIN_NAME]"
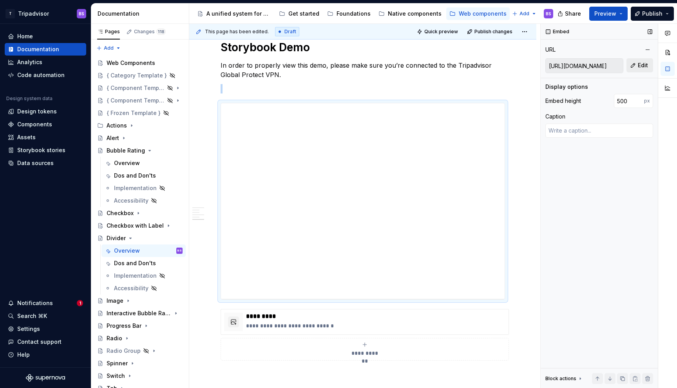
click at [638, 67] on span "Edit" at bounding box center [642, 65] width 10 height 8
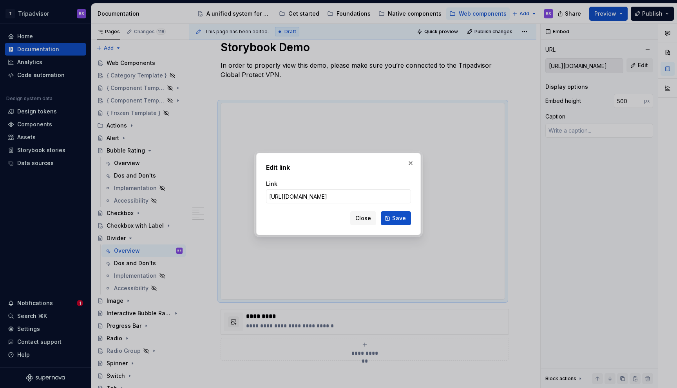
scroll to position [0, 193]
click button "Save" at bounding box center [396, 218] width 30 height 14
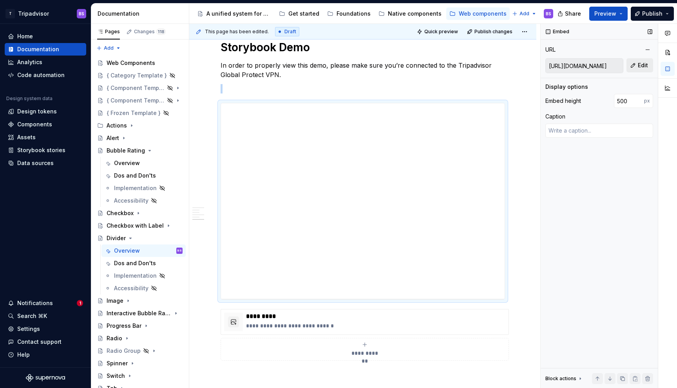
click at [640, 63] on span "Edit" at bounding box center [642, 65] width 10 height 8
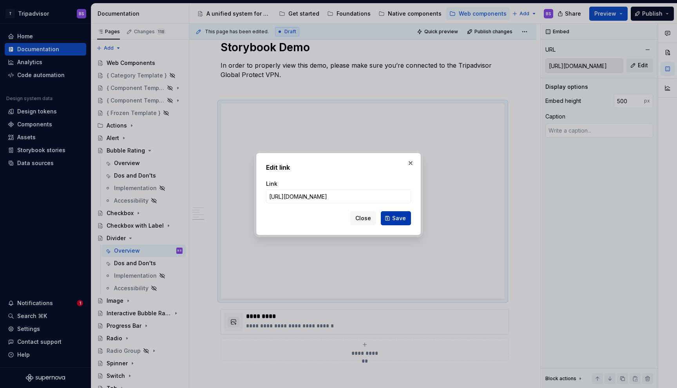
scroll to position [0, 0]
click at [401, 214] on button "Save" at bounding box center [396, 218] width 30 height 14
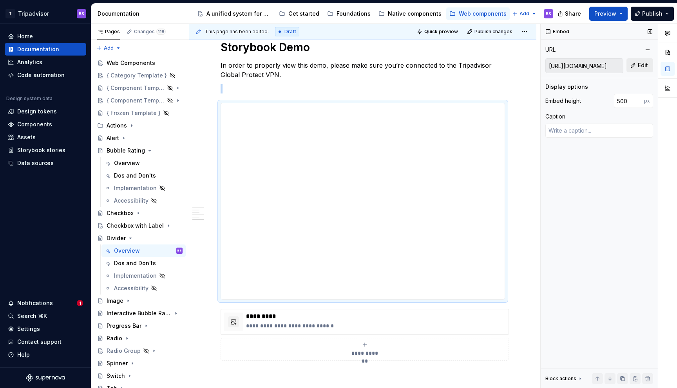
click at [642, 67] on span "Edit" at bounding box center [642, 65] width 10 height 8
type textarea "*"
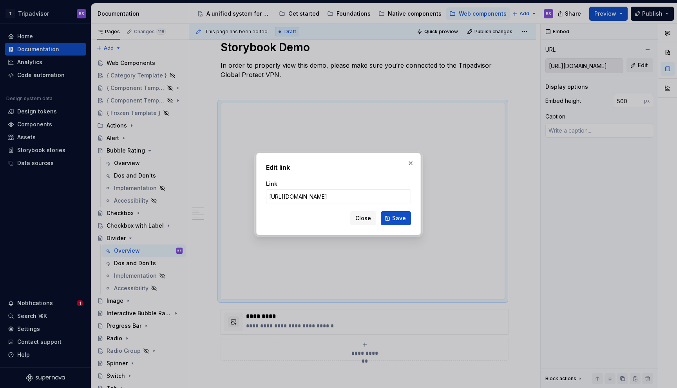
type input "[URL][DOMAIN_NAME]"
click button "Save" at bounding box center [396, 218] width 30 height 14
type textarea "*"
type input "[URL][DOMAIN_NAME]"
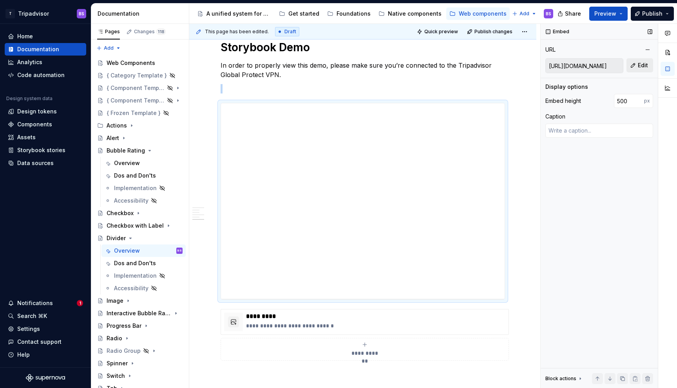
click at [652, 66] on button "Edit" at bounding box center [639, 65] width 27 height 14
type textarea "*"
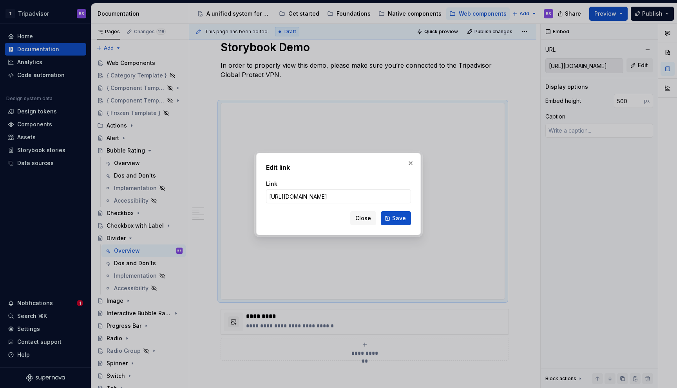
type input "[URL][DOMAIN_NAME]"
click button "Save" at bounding box center [396, 218] width 30 height 14
type textarea "*"
type input "[URL][DOMAIN_NAME]"
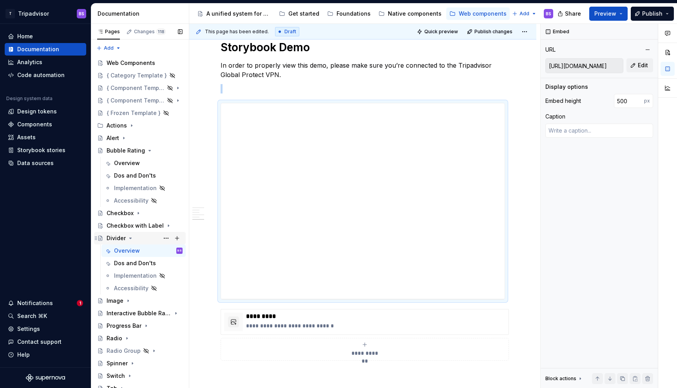
click at [128, 239] on icon "Page tree" at bounding box center [130, 238] width 6 height 6
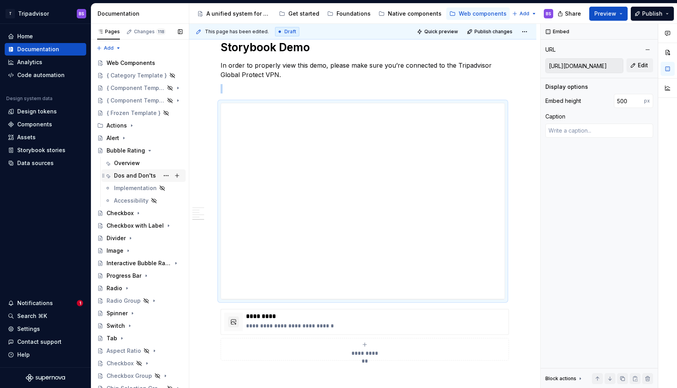
scroll to position [17, 0]
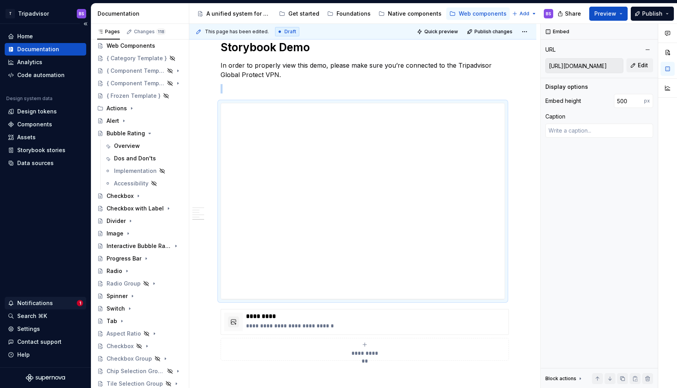
click at [51, 302] on div "Notifications" at bounding box center [42, 304] width 69 height 8
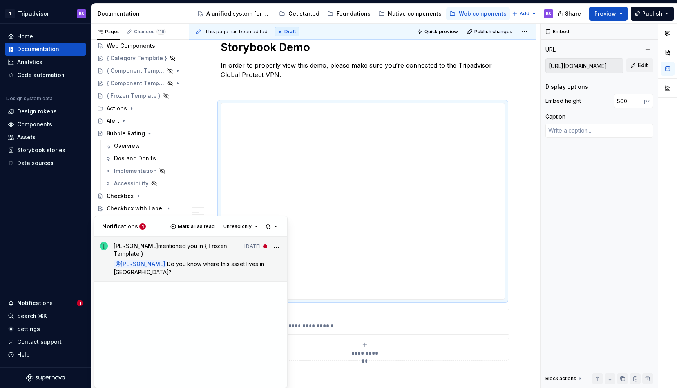
click at [188, 261] on span "Do you know where this asset lives in [GEOGRAPHIC_DATA]?" at bounding box center [190, 268] width 152 height 15
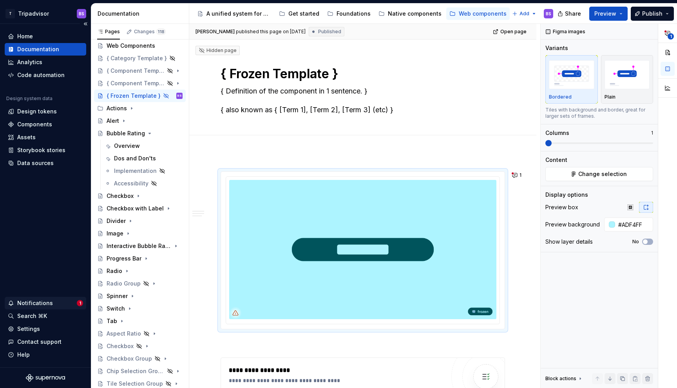
click at [56, 305] on div "Notifications" at bounding box center [42, 304] width 69 height 8
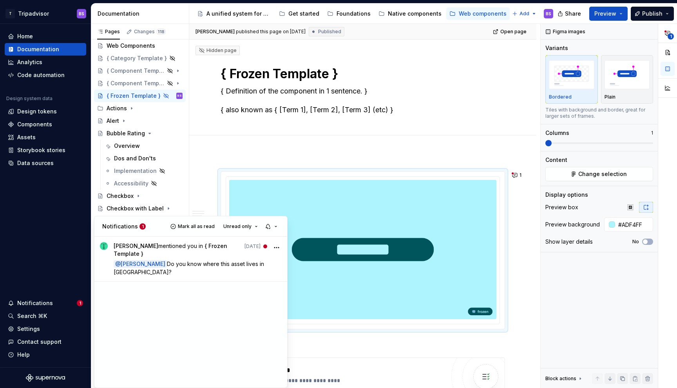
click at [381, 145] on html "T Tripadvisor BS Home Documentation Analytics Code automation Design system dat…" at bounding box center [338, 194] width 677 height 388
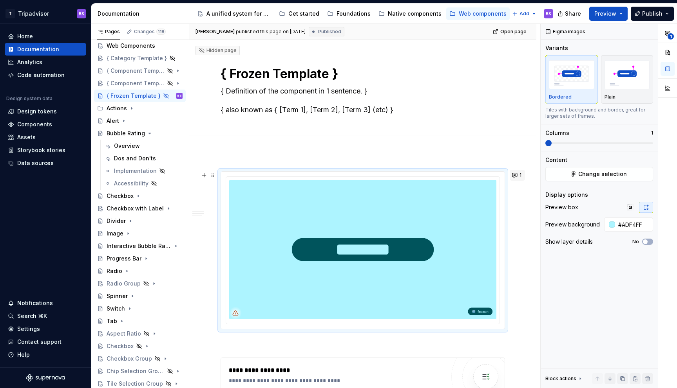
click at [522, 175] on button "1" at bounding box center [516, 175] width 15 height 11
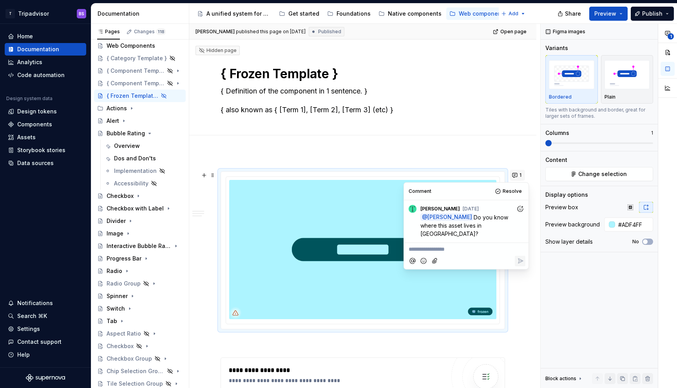
type textarea "*"
